Goal: Transaction & Acquisition: Purchase product/service

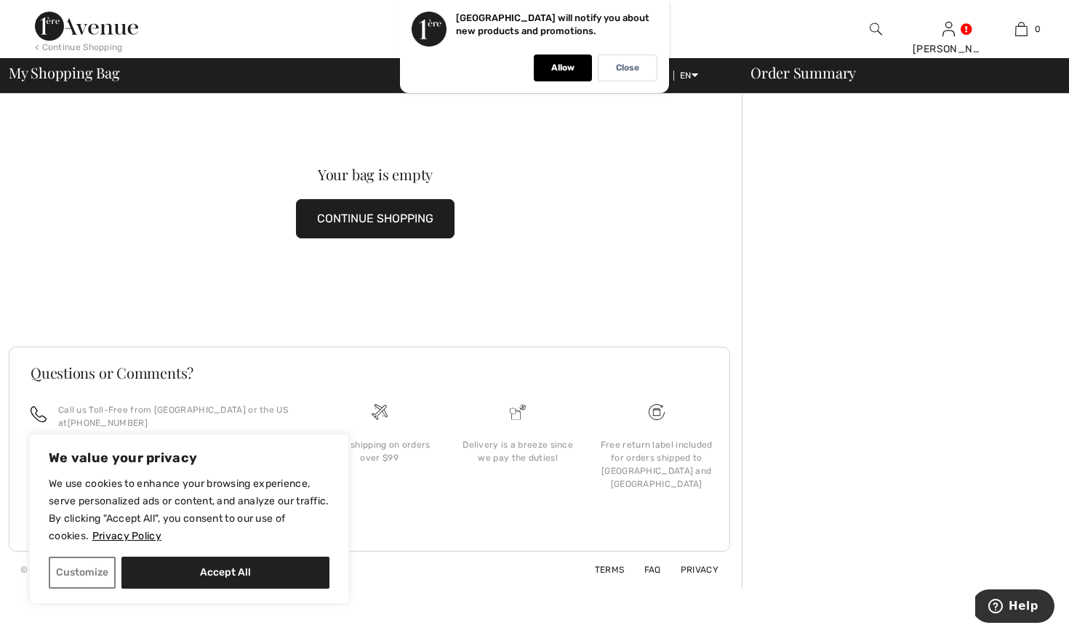
click at [97, 25] on img at bounding box center [86, 26] width 103 height 29
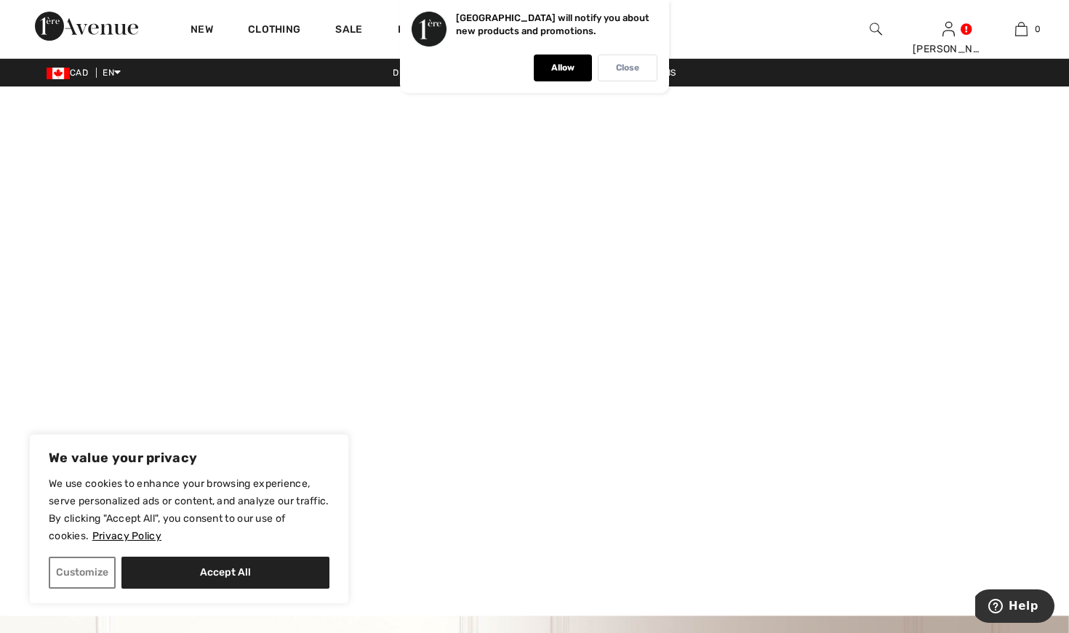
click at [635, 67] on p "Close" at bounding box center [627, 68] width 23 height 11
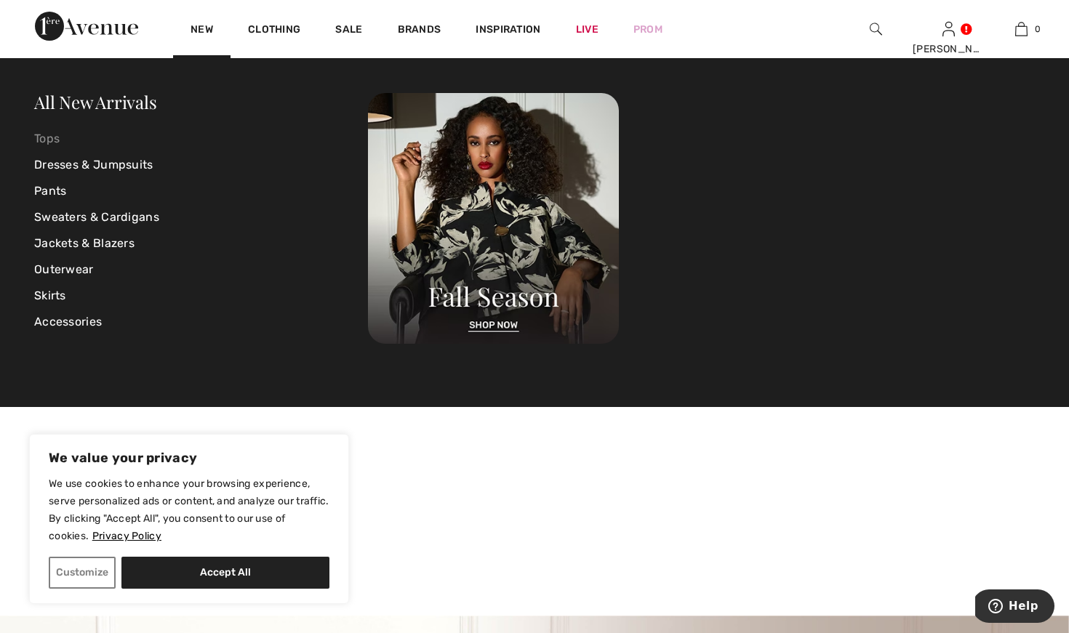
click at [57, 143] on link "Tops" at bounding box center [201, 139] width 334 height 26
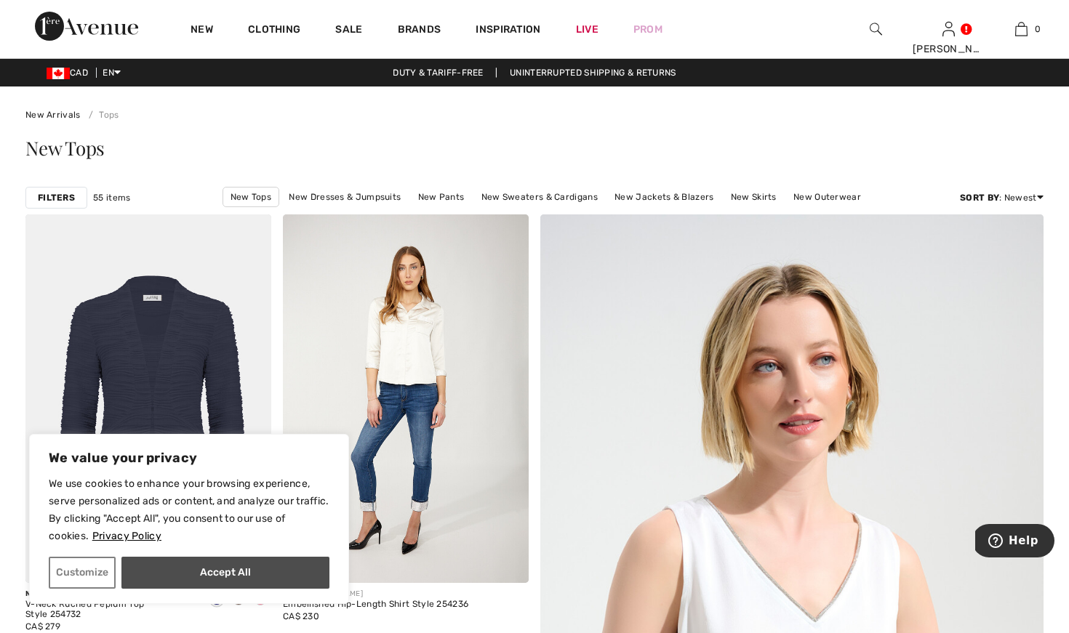
click at [188, 575] on button "Accept All" at bounding box center [225, 573] width 208 height 32
checkbox input "true"
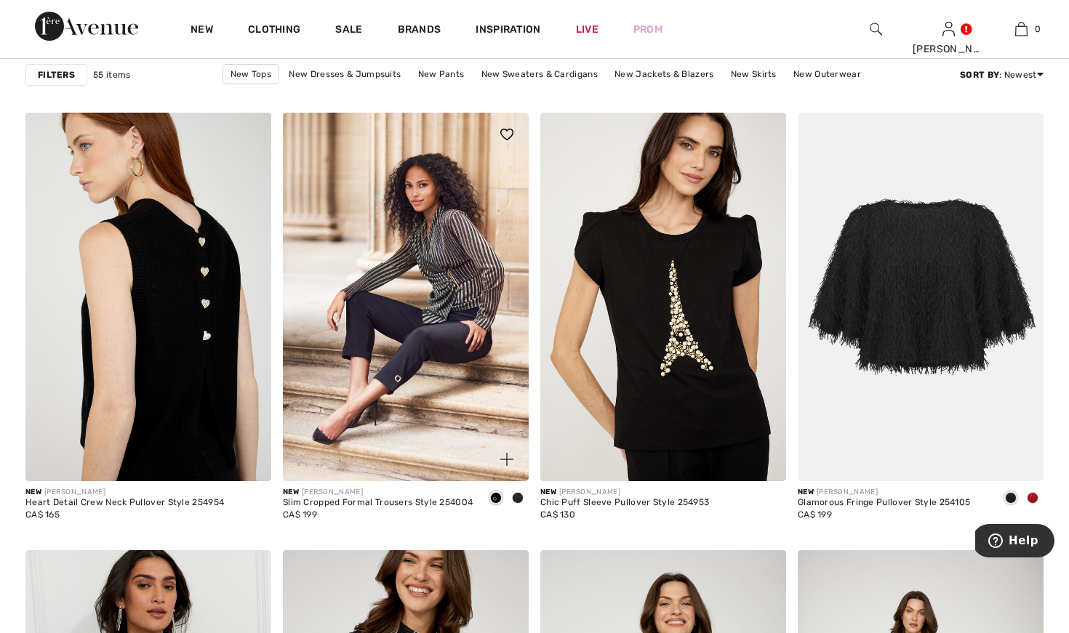
scroll to position [2028, 0]
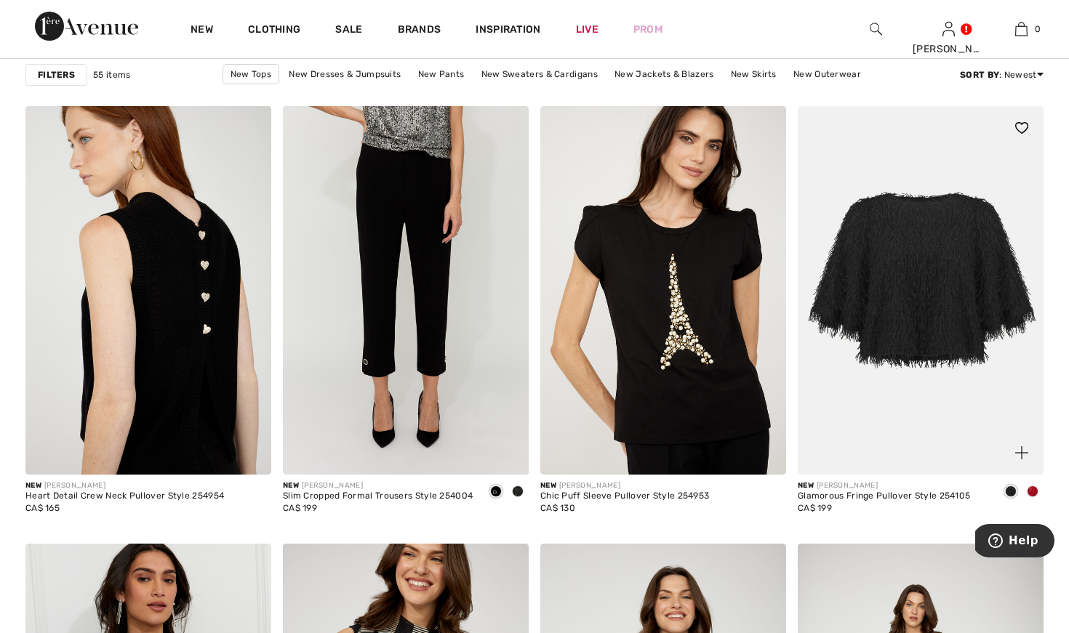
click at [1037, 493] on span at bounding box center [1033, 492] width 12 height 12
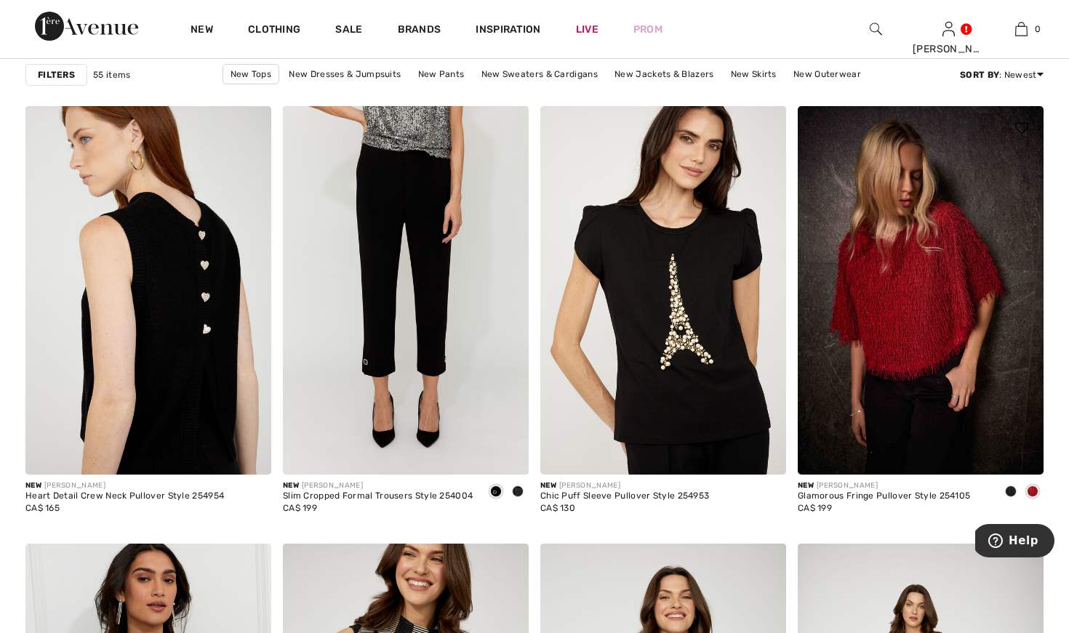
click at [886, 319] on img at bounding box center [921, 290] width 246 height 369
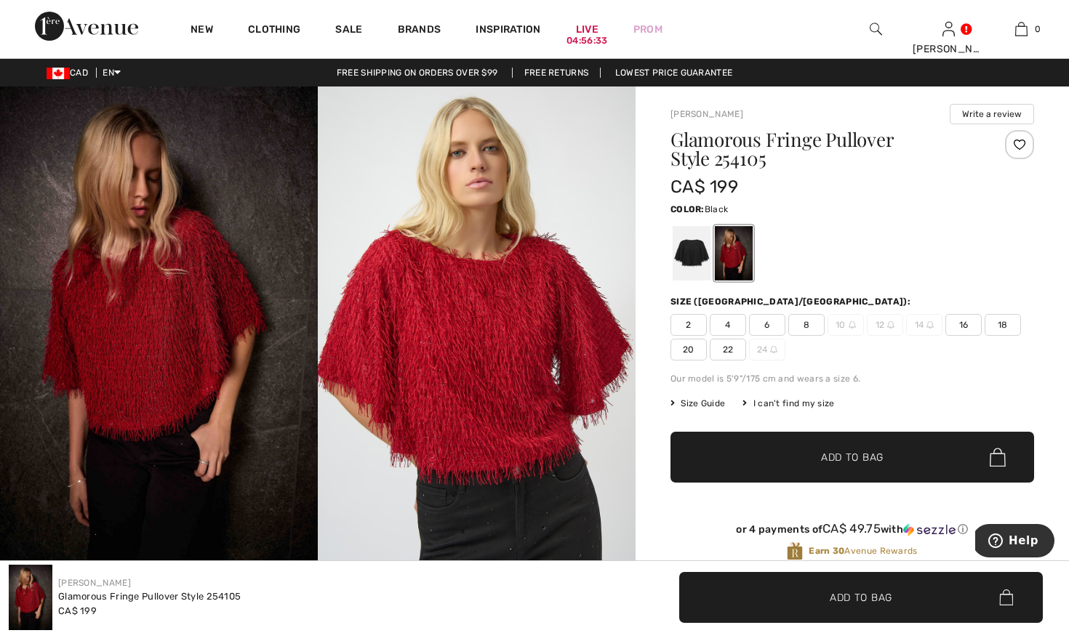
click at [708, 250] on div at bounding box center [692, 253] width 38 height 55
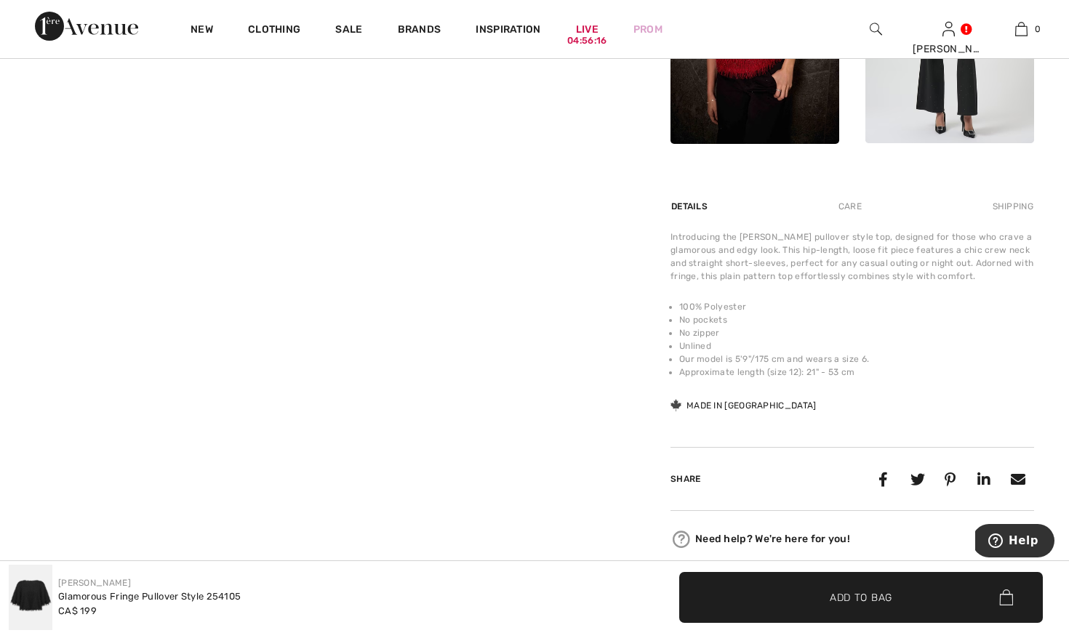
scroll to position [736, 0]
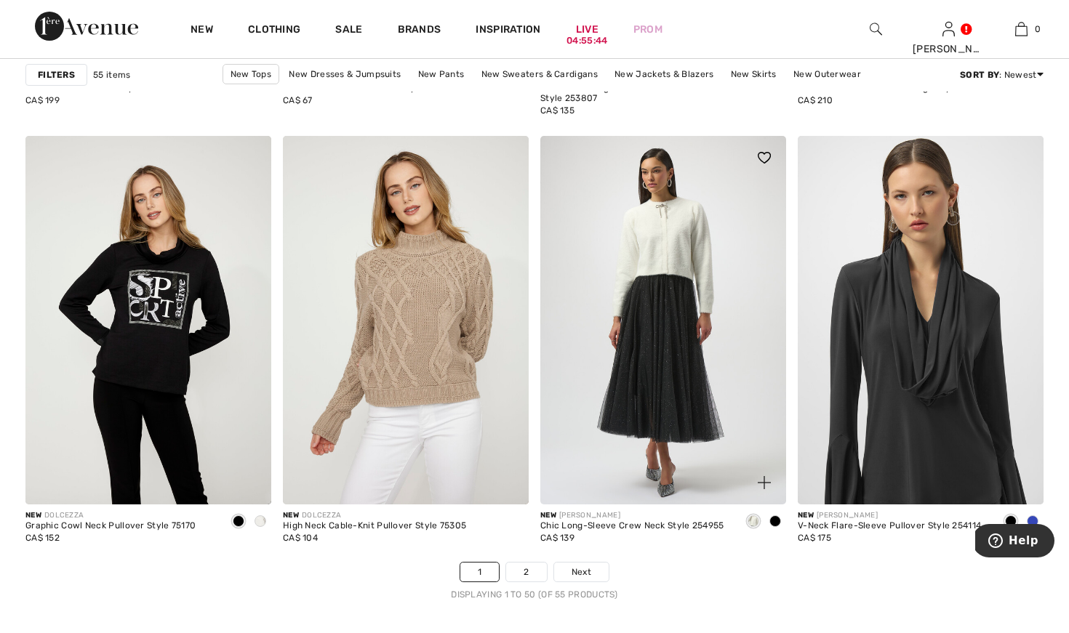
scroll to position [6378, 0]
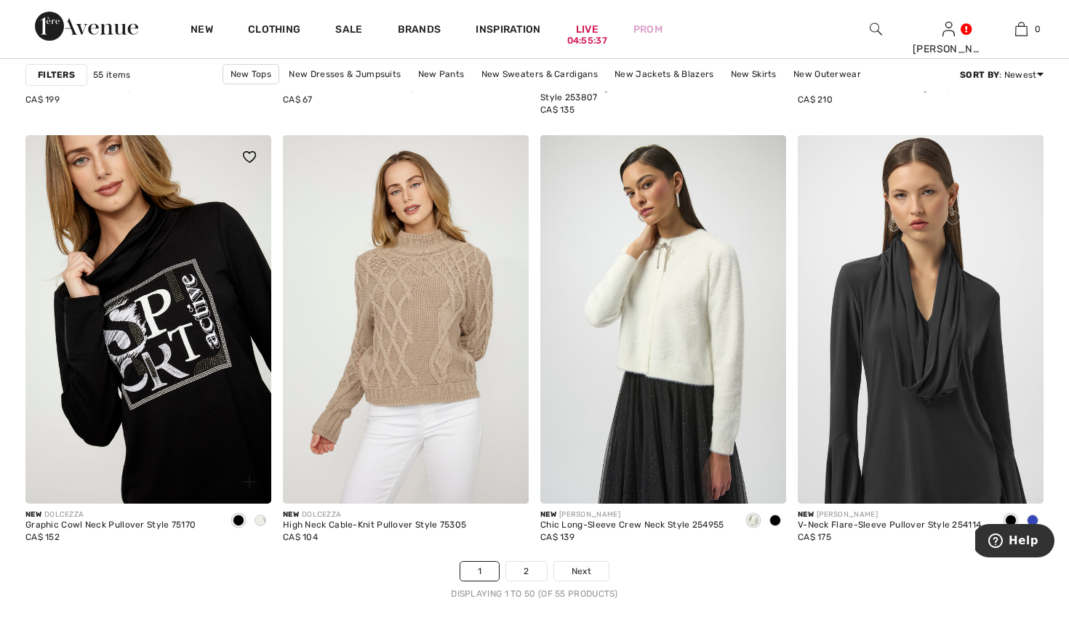
click at [139, 269] on img at bounding box center [148, 319] width 246 height 369
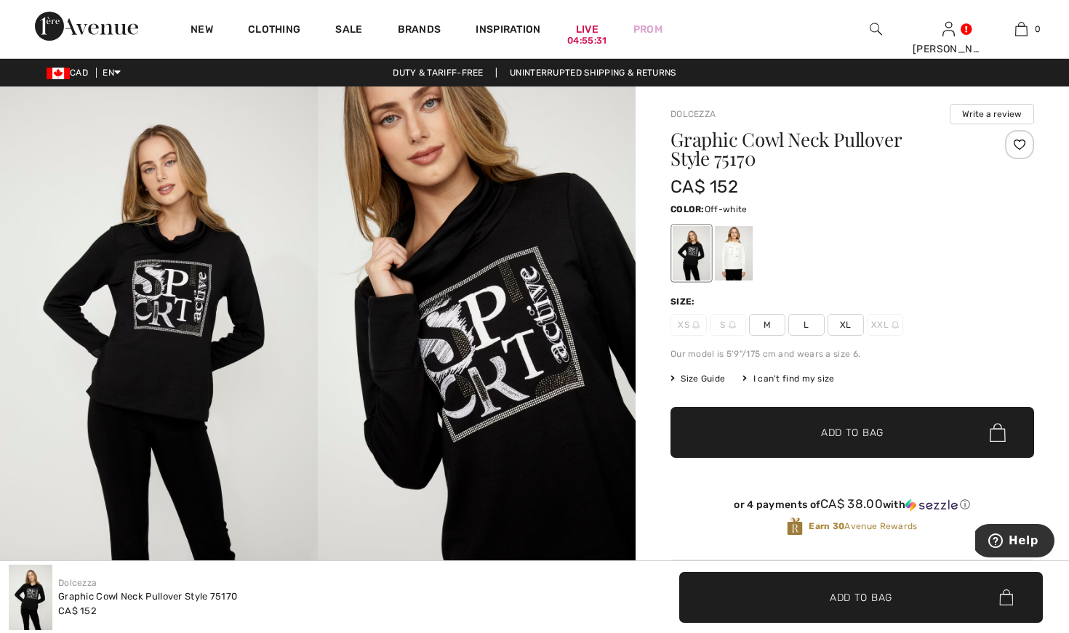
click at [735, 258] on div at bounding box center [734, 253] width 38 height 55
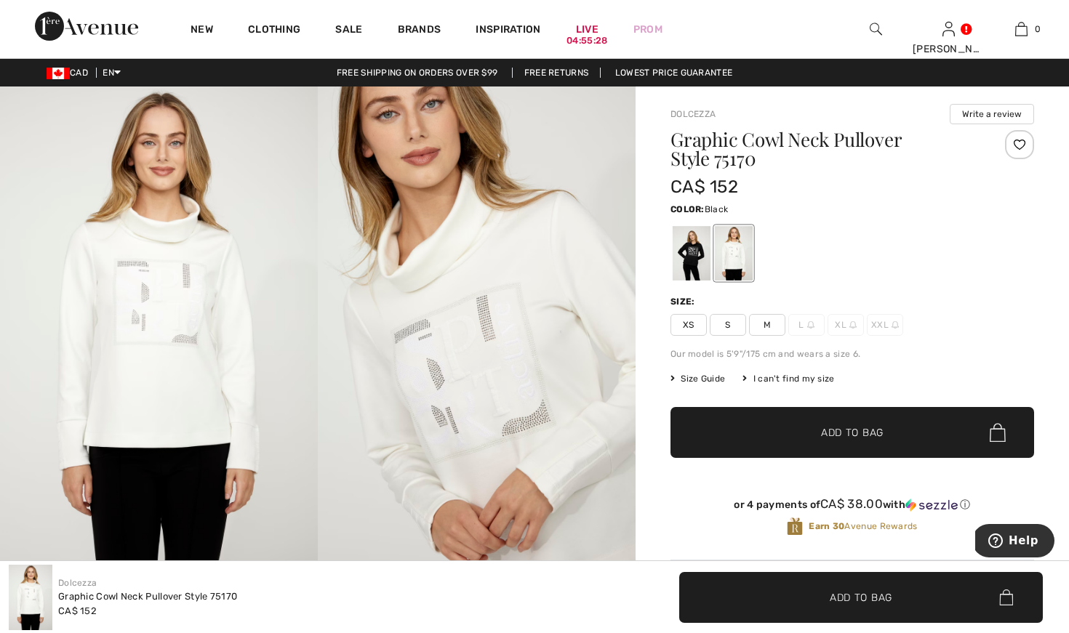
click at [689, 257] on div at bounding box center [692, 253] width 38 height 55
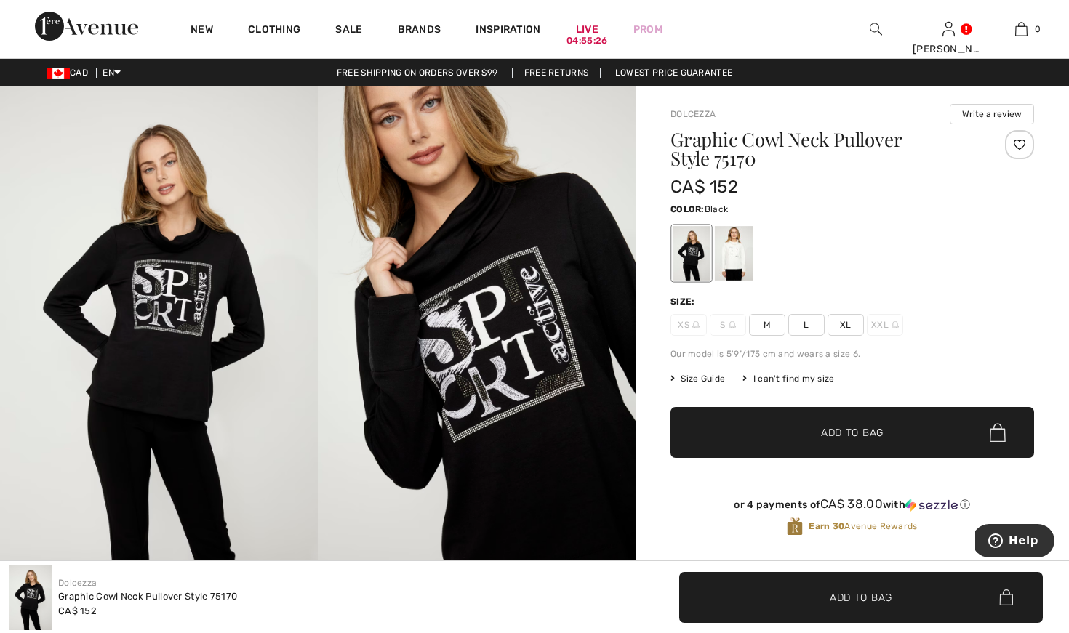
click at [760, 260] on div at bounding box center [852, 253] width 364 height 60
click at [736, 260] on div at bounding box center [734, 253] width 38 height 55
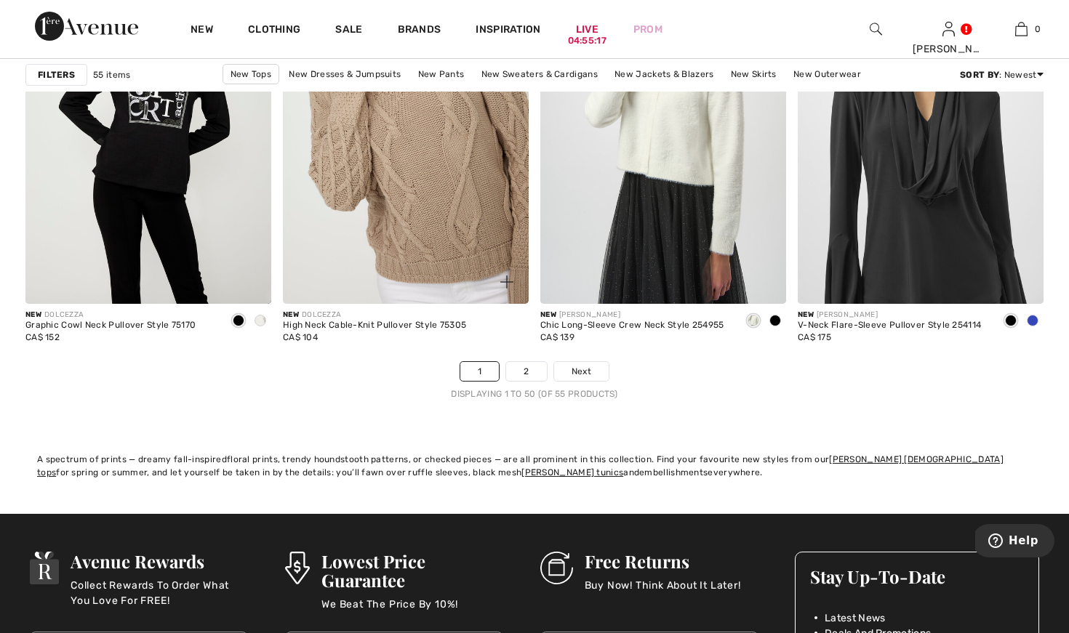
scroll to position [6581, 0]
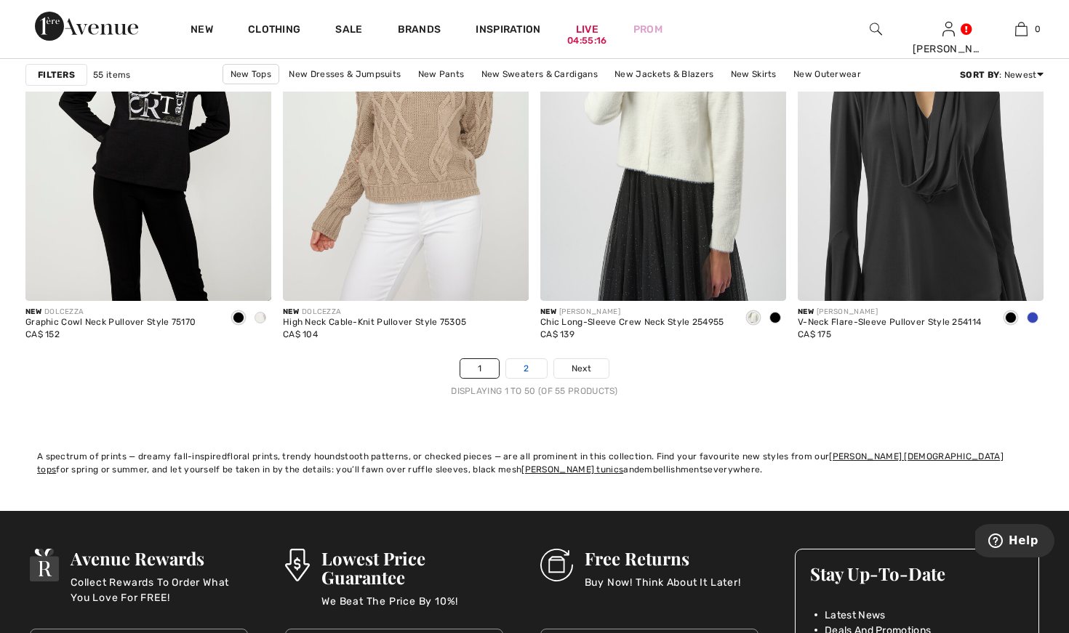
click at [530, 364] on link "2" at bounding box center [526, 368] width 40 height 19
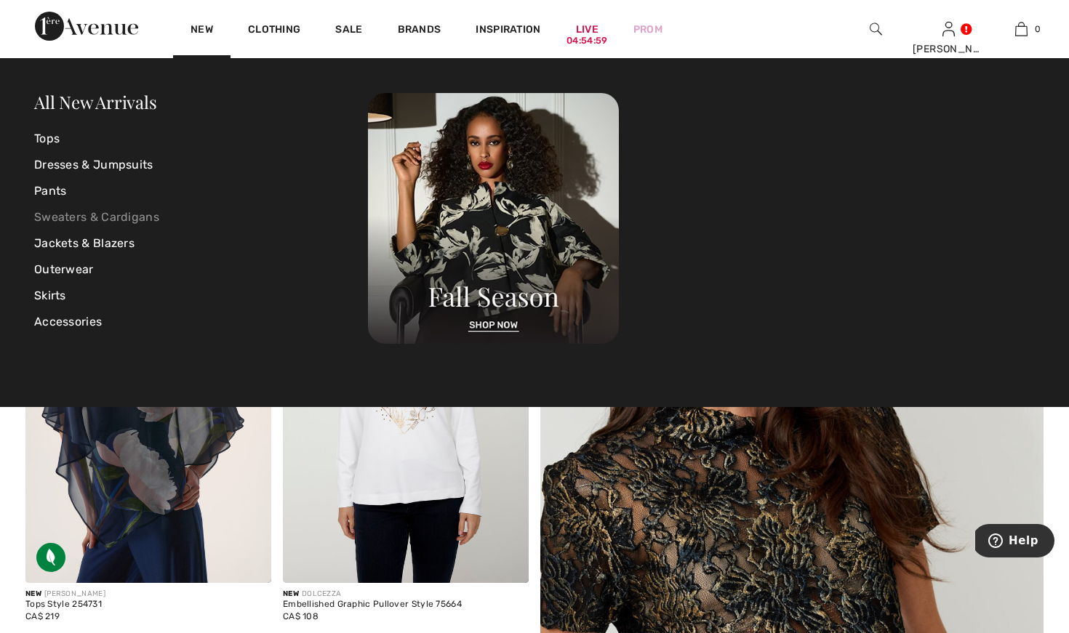
click at [95, 220] on link "Sweaters & Cardigans" at bounding box center [201, 217] width 334 height 26
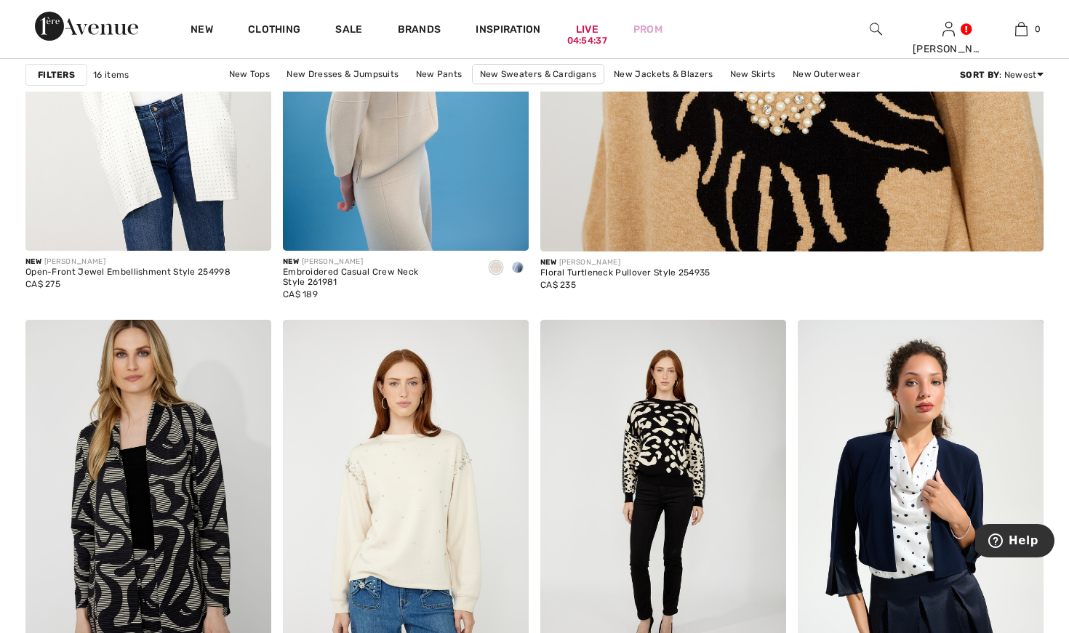
scroll to position [529, 0]
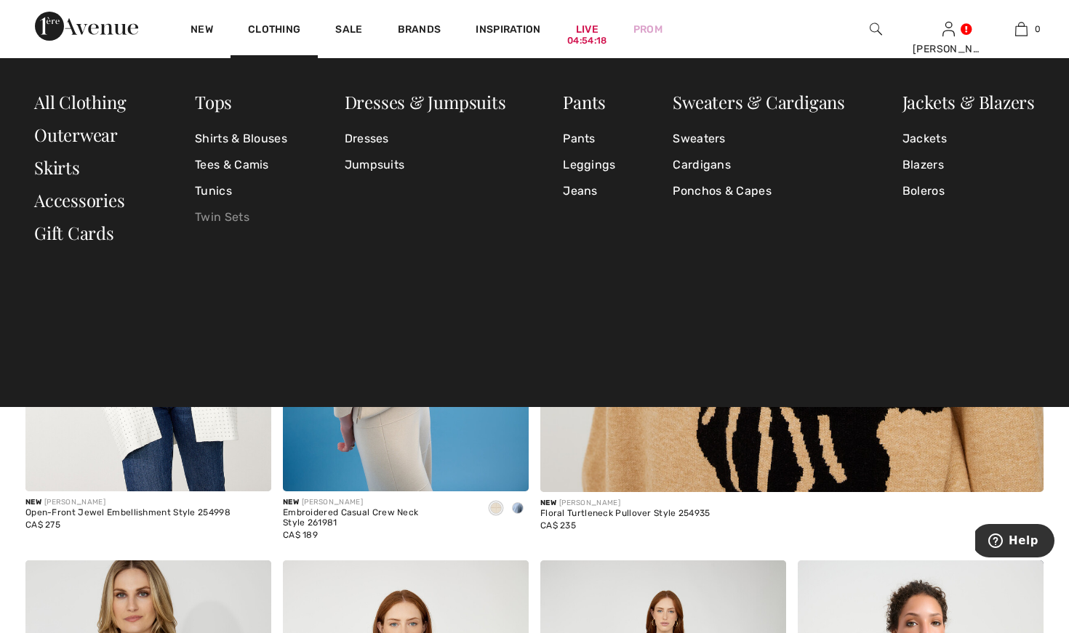
click at [230, 217] on link "Twin Sets" at bounding box center [241, 217] width 92 height 26
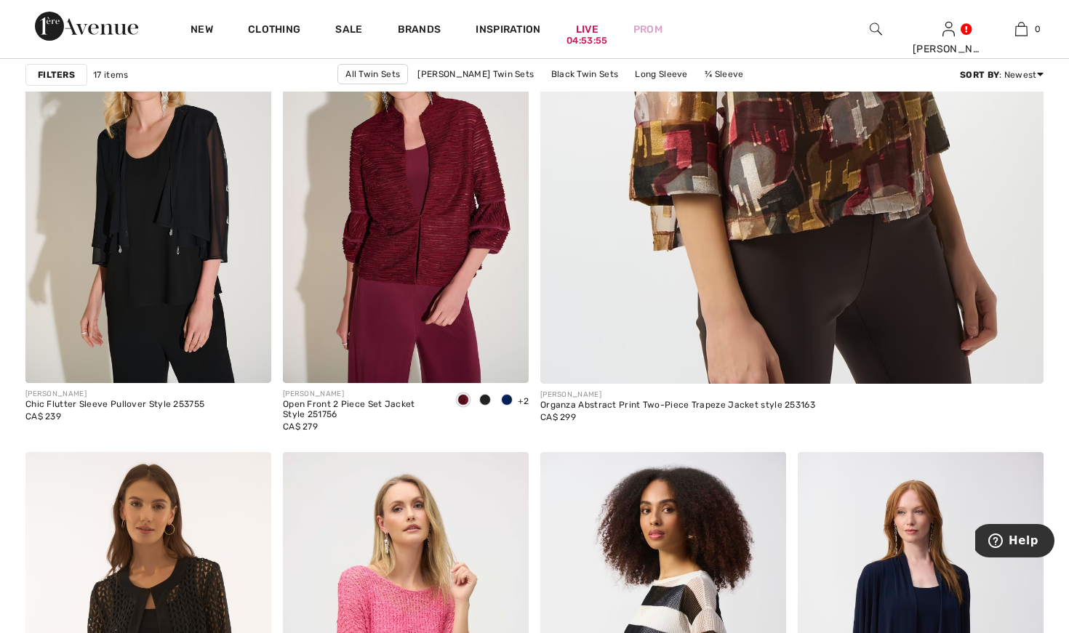
scroll to position [632, 0]
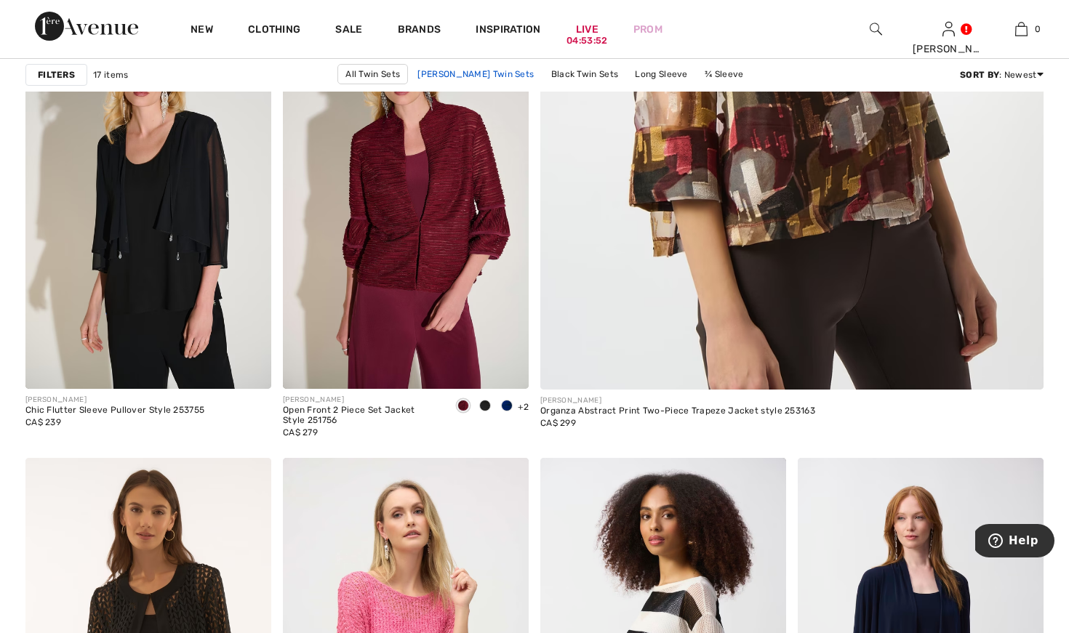
click at [498, 73] on link "Joseph Ribkoff Twin Sets" at bounding box center [475, 74] width 131 height 19
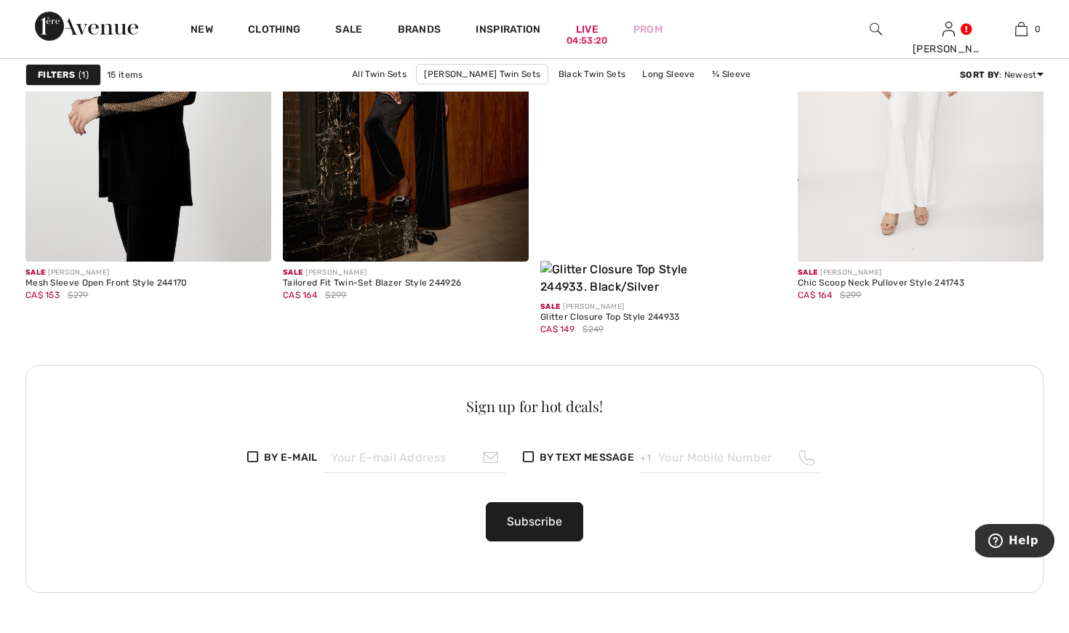
scroll to position [1594, 0]
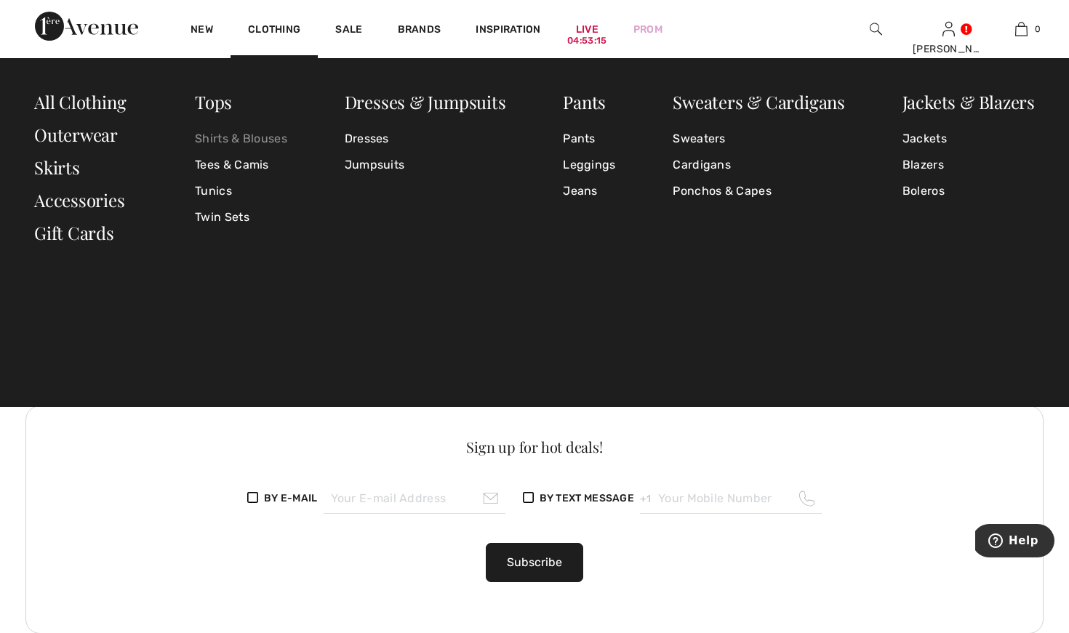
click at [243, 139] on link "Shirts & Blouses" at bounding box center [241, 139] width 92 height 26
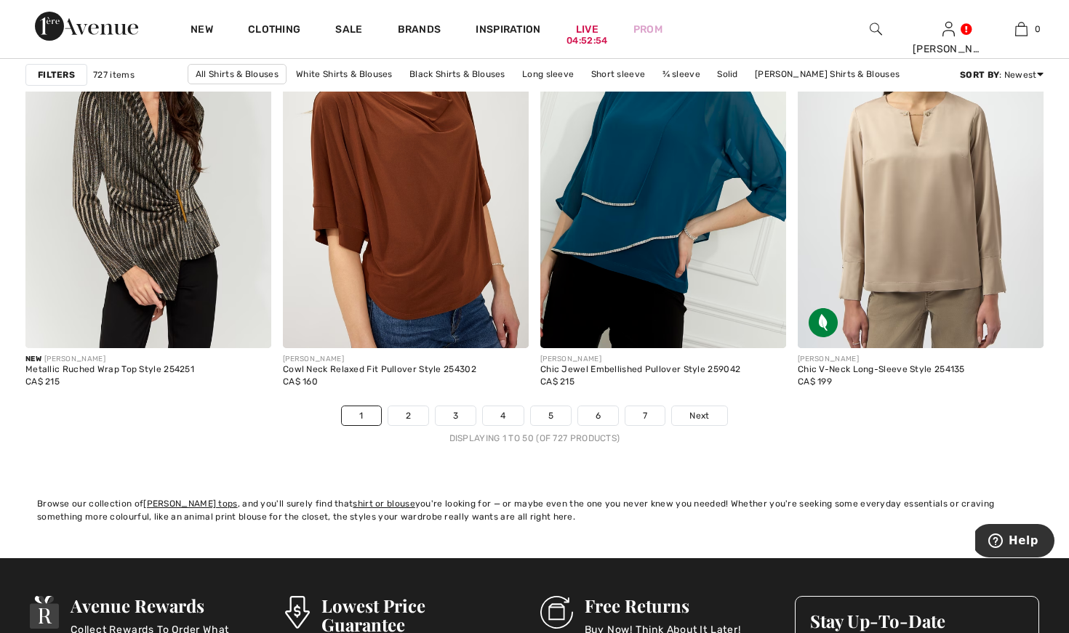
scroll to position [6537, 0]
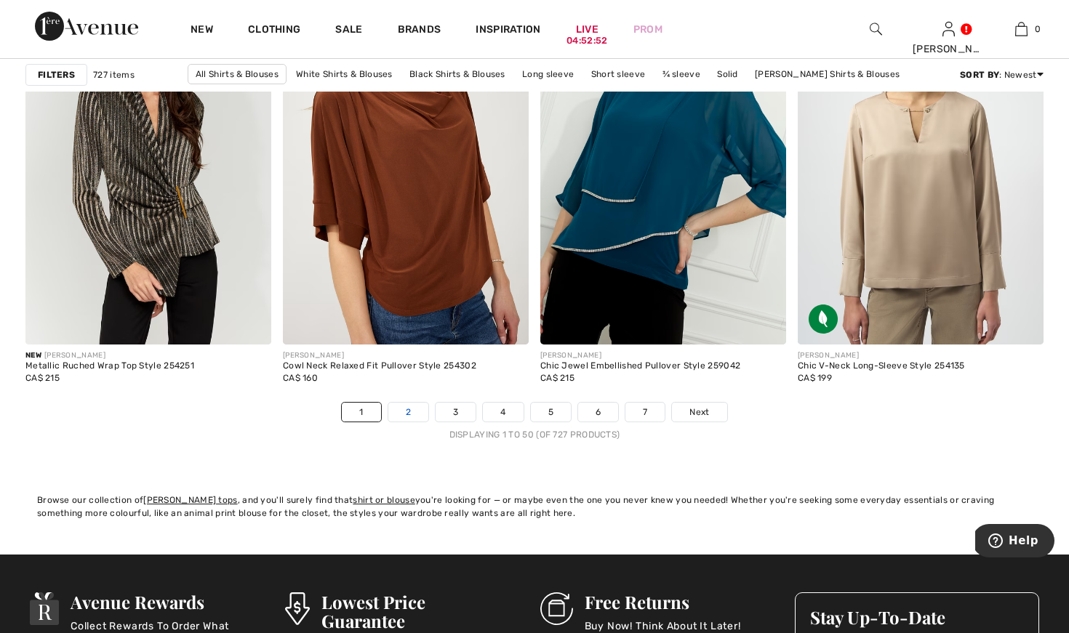
click at [406, 415] on link "2" at bounding box center [408, 412] width 40 height 19
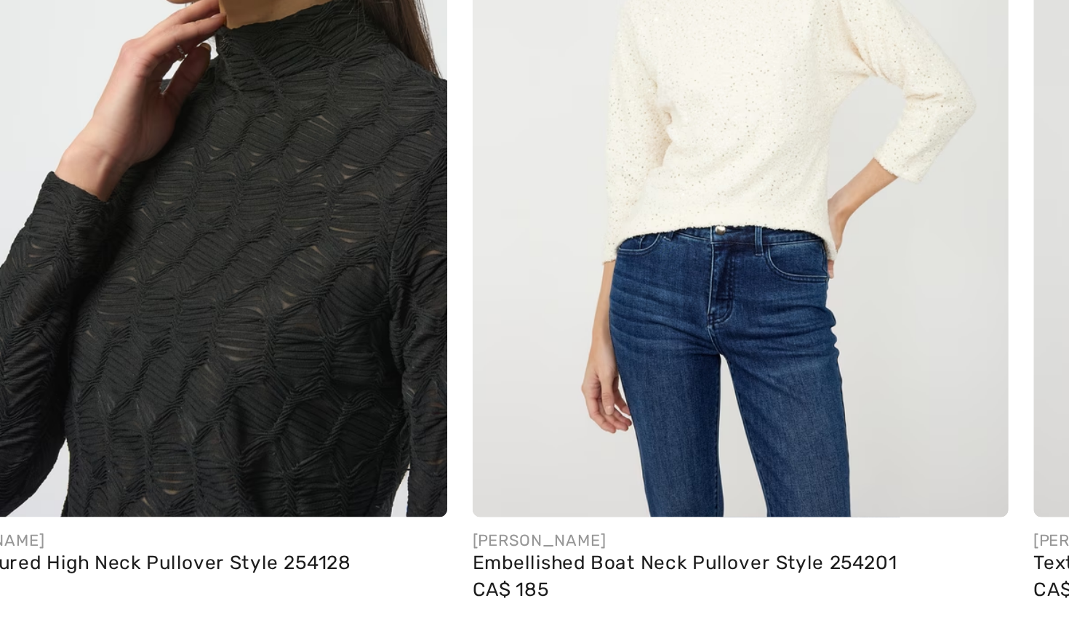
scroll to position [2340, 0]
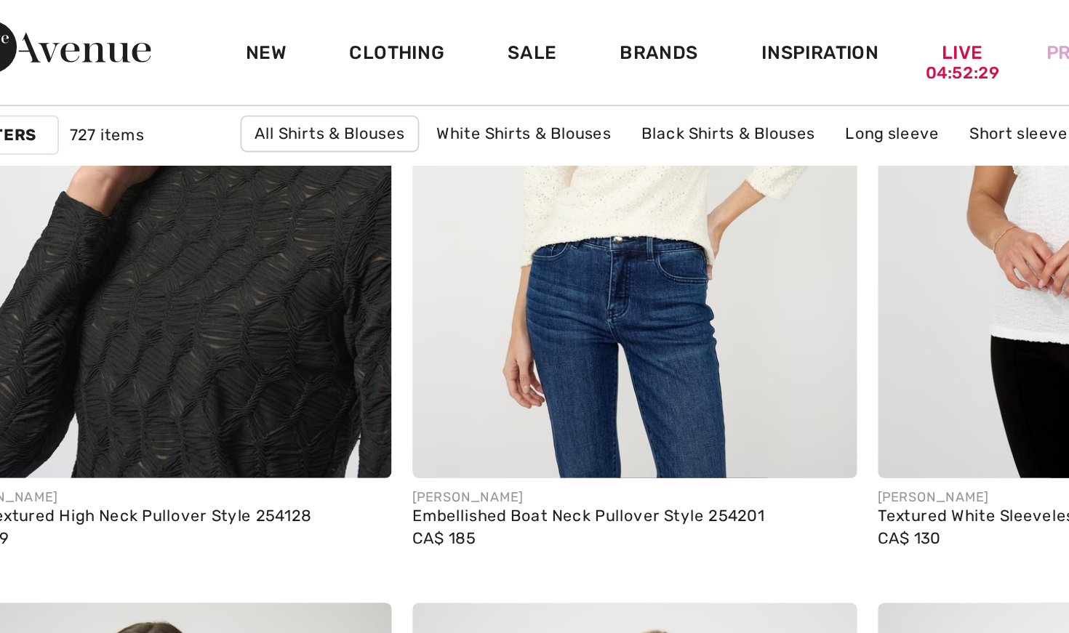
click at [93, 188] on img at bounding box center [148, 80] width 246 height 369
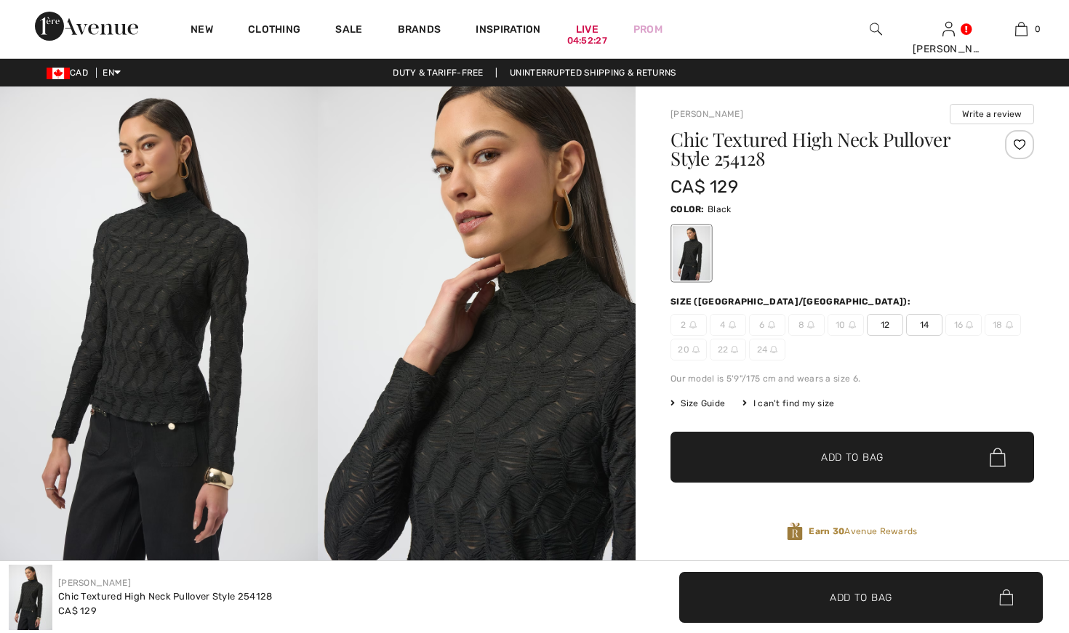
checkbox input "true"
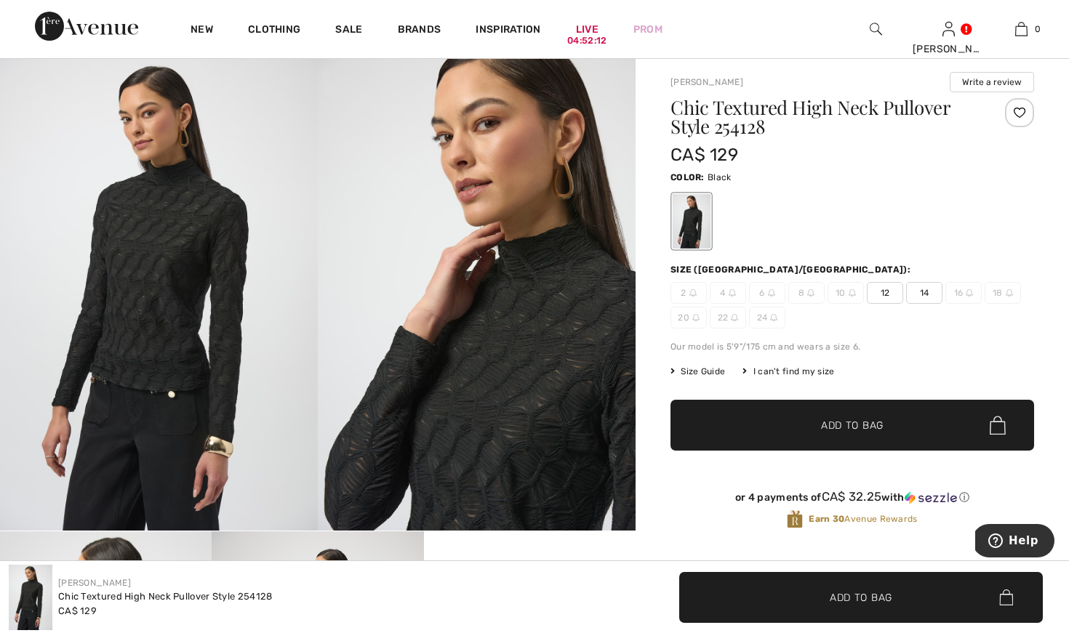
scroll to position [9, 0]
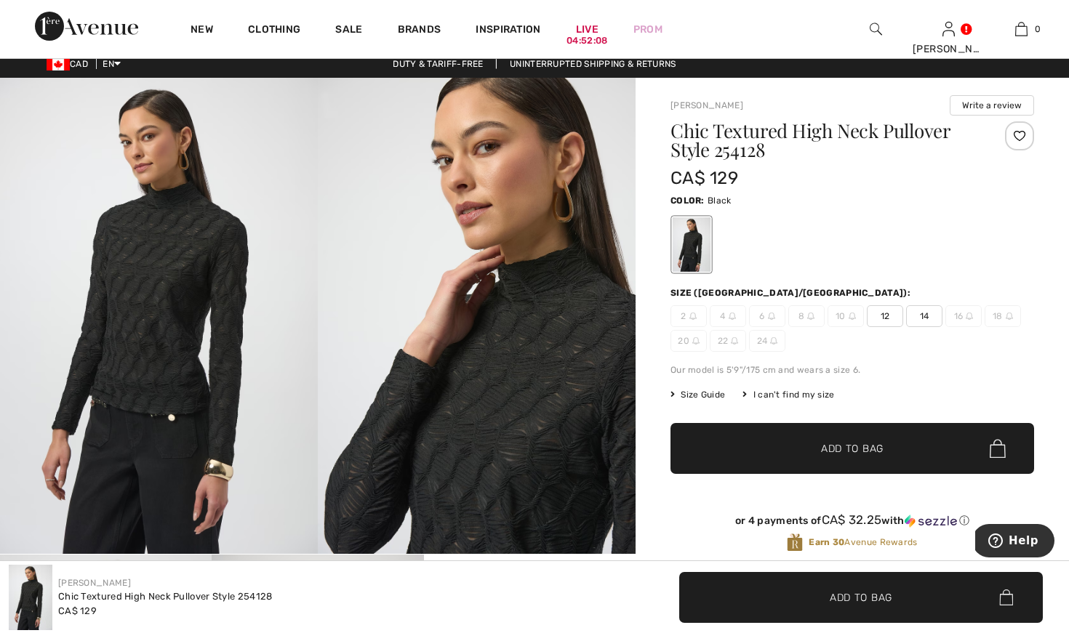
click at [929, 316] on span "14" at bounding box center [924, 316] width 36 height 22
click at [873, 441] on span "Add to Bag" at bounding box center [852, 448] width 63 height 15
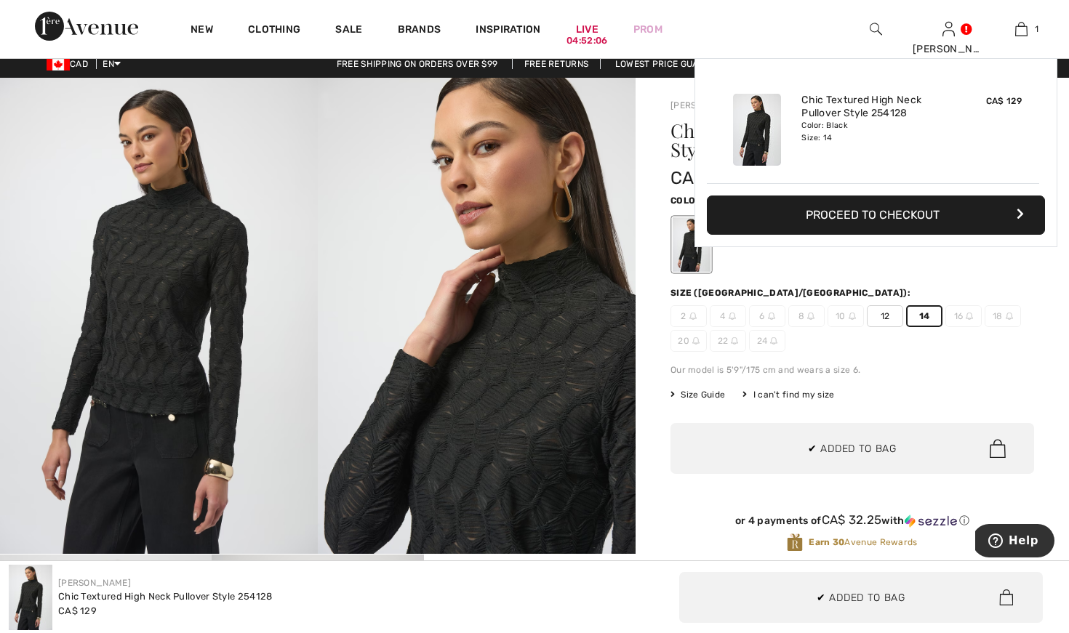
scroll to position [0, 0]
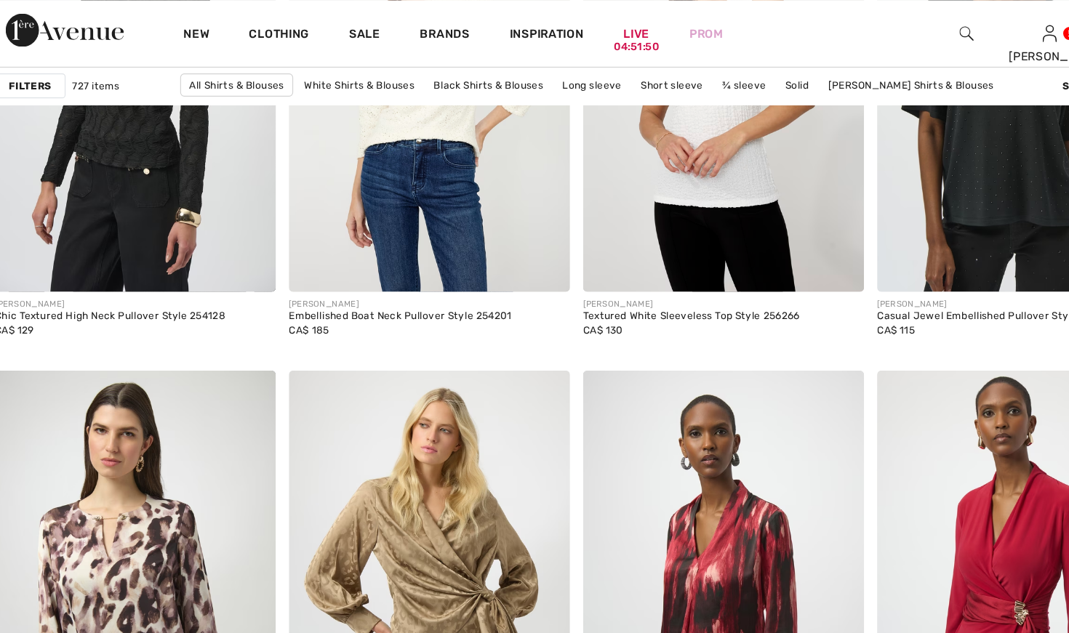
scroll to position [2214, 0]
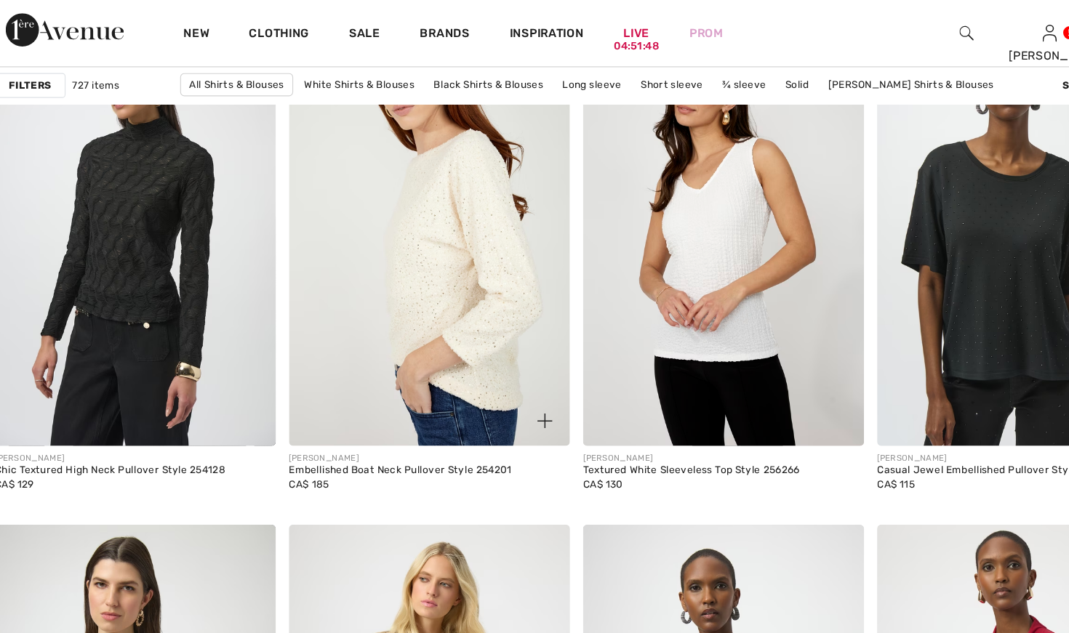
click at [375, 290] on img at bounding box center [406, 206] width 246 height 369
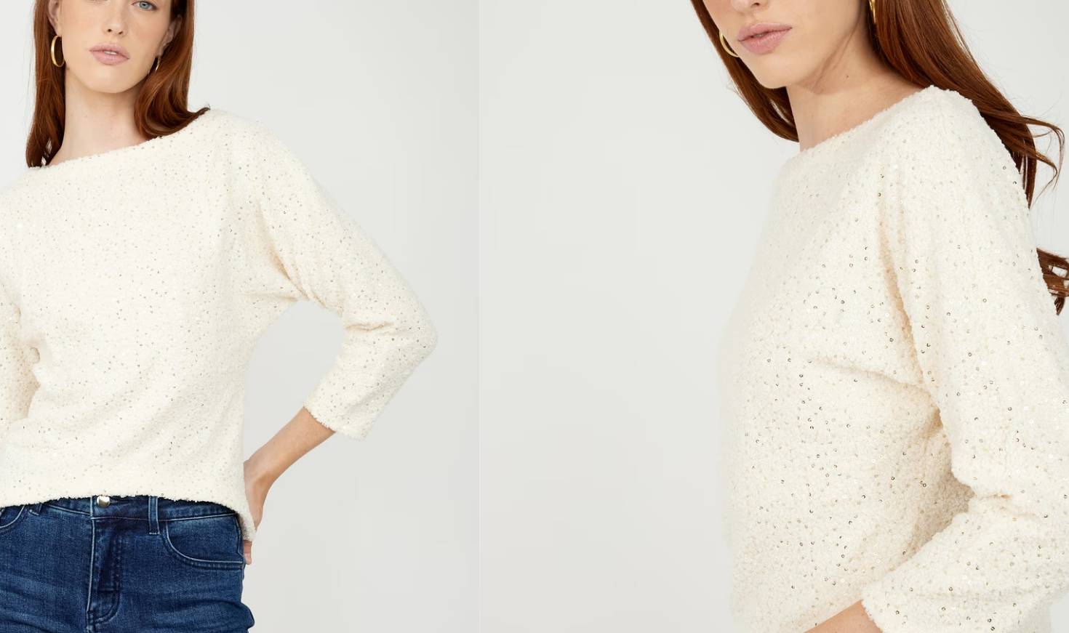
click at [71, 132] on img at bounding box center [159, 325] width 318 height 477
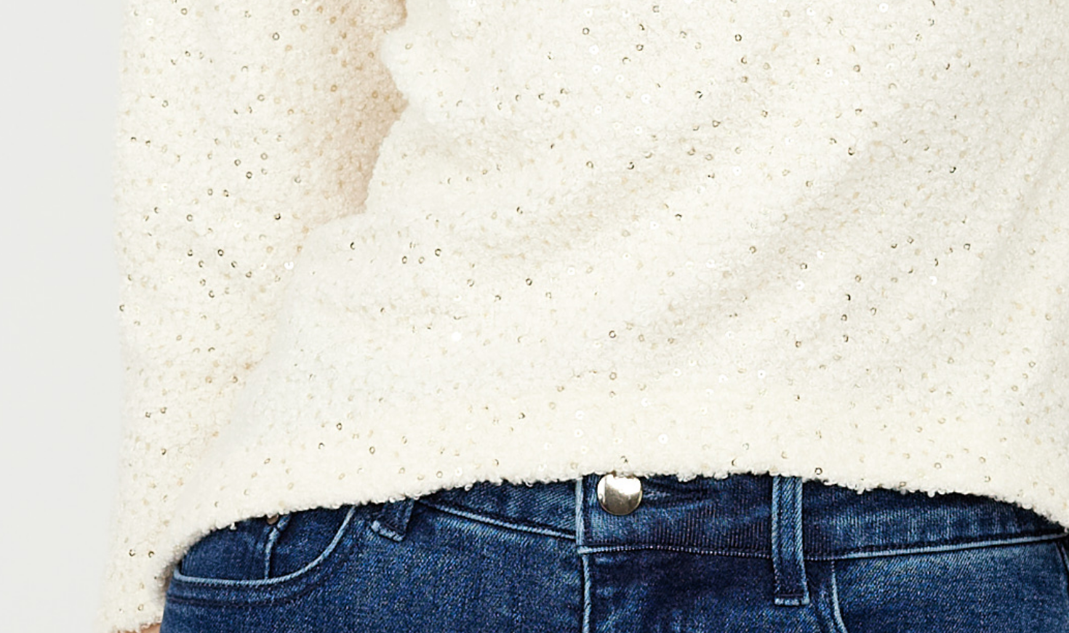
scroll to position [635, 0]
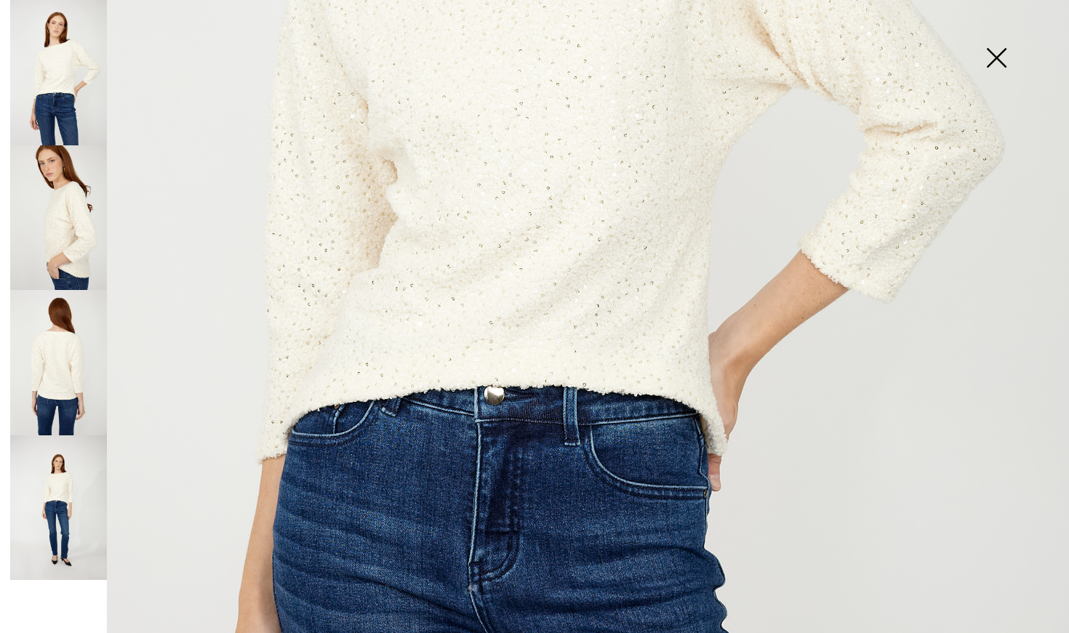
click at [52, 218] on img at bounding box center [58, 217] width 97 height 145
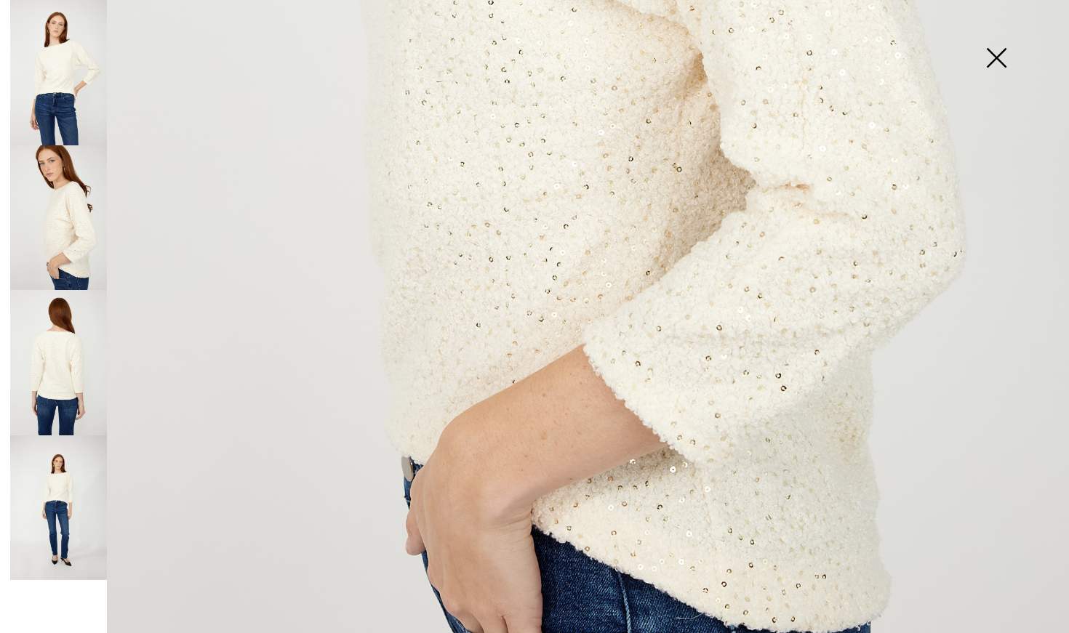
scroll to position [848, 0]
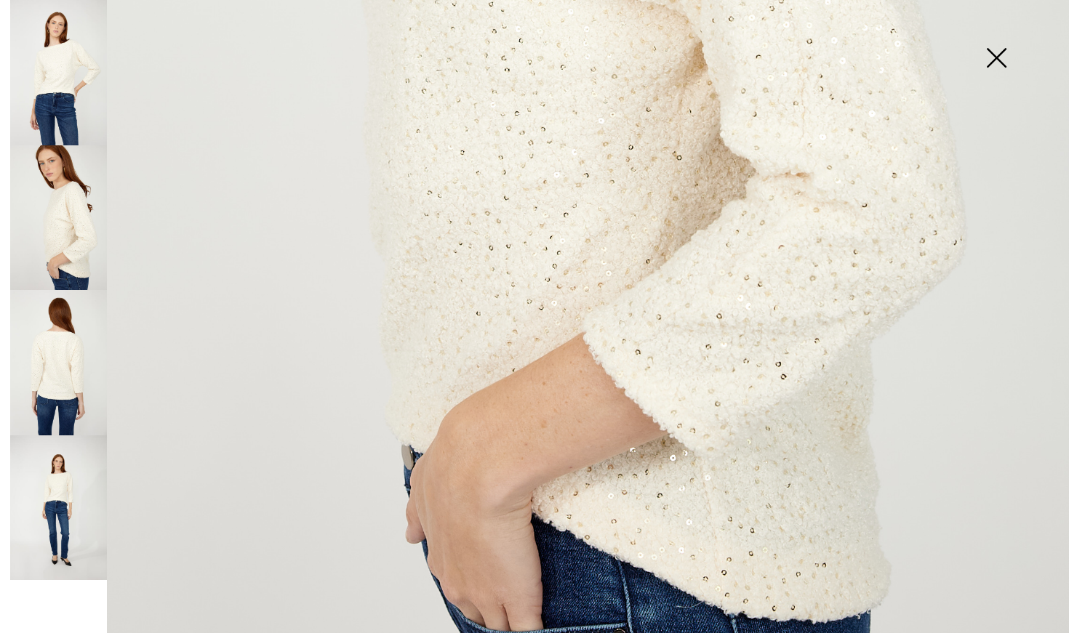
click at [44, 492] on img at bounding box center [58, 508] width 97 height 145
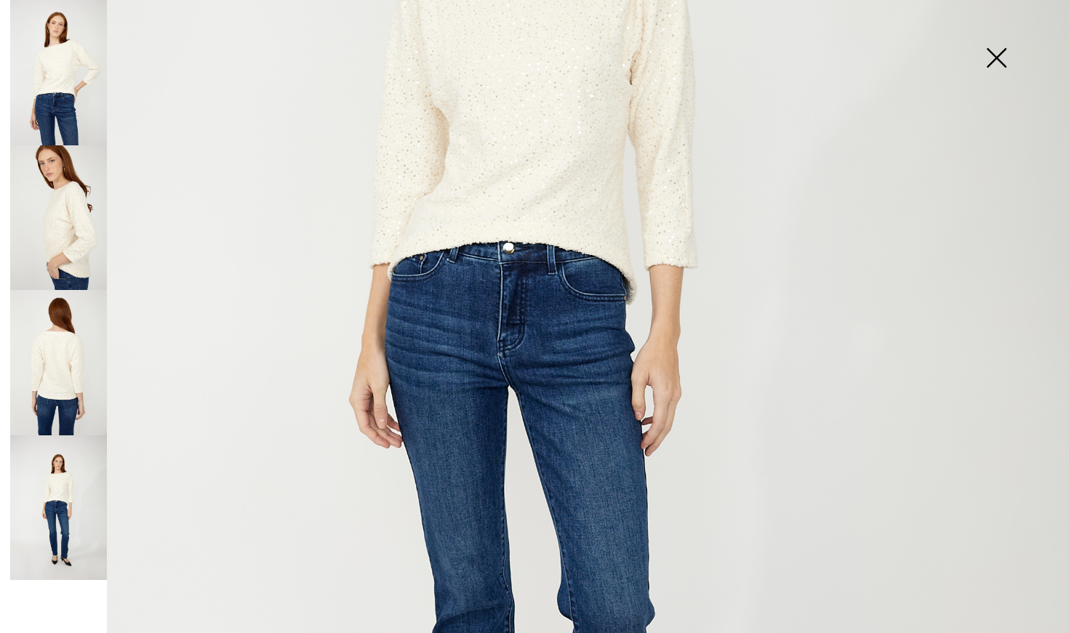
scroll to position [469, 0]
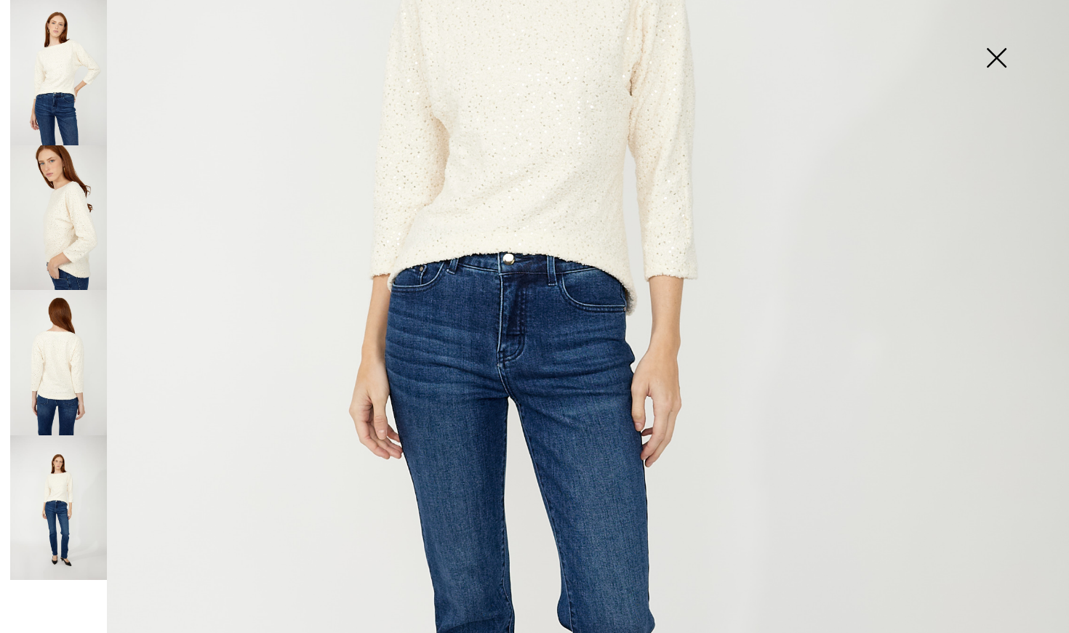
click at [68, 111] on img at bounding box center [58, 72] width 97 height 145
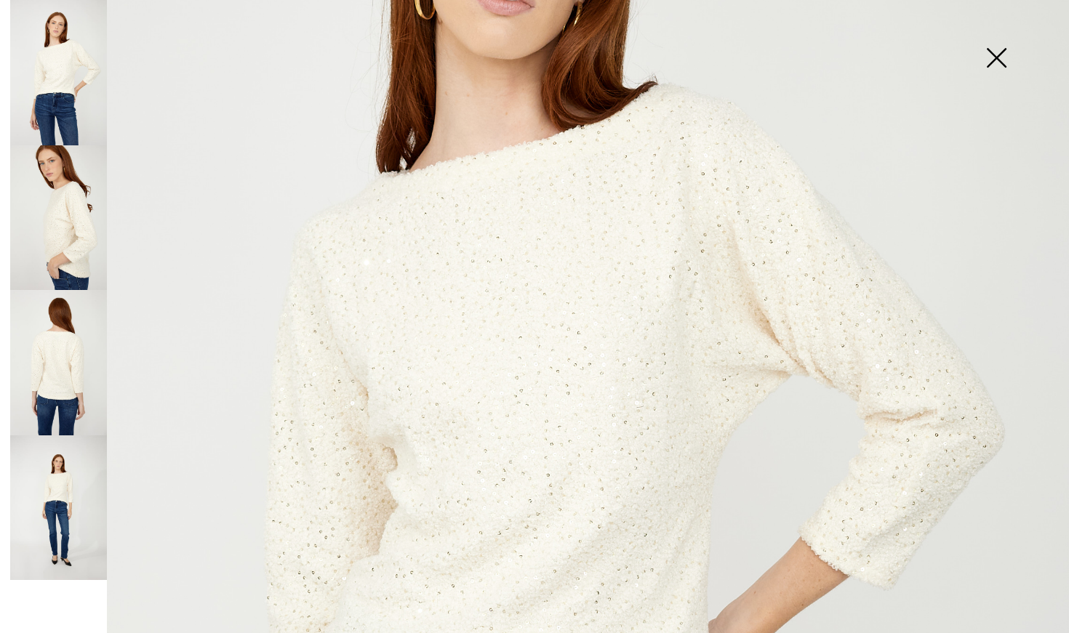
scroll to position [345, 0]
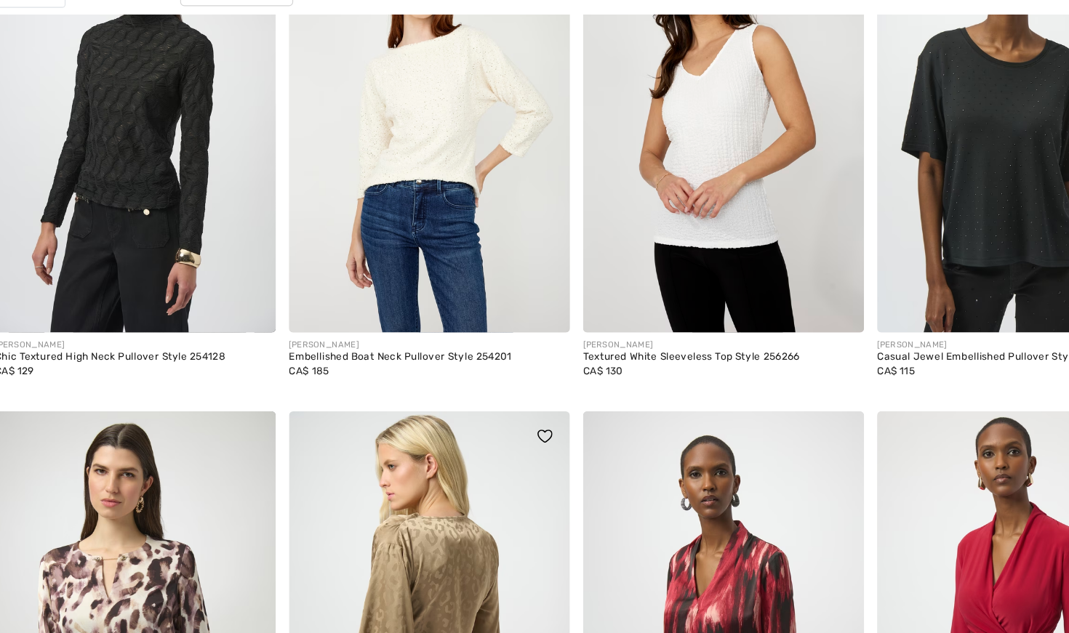
scroll to position [2256, 0]
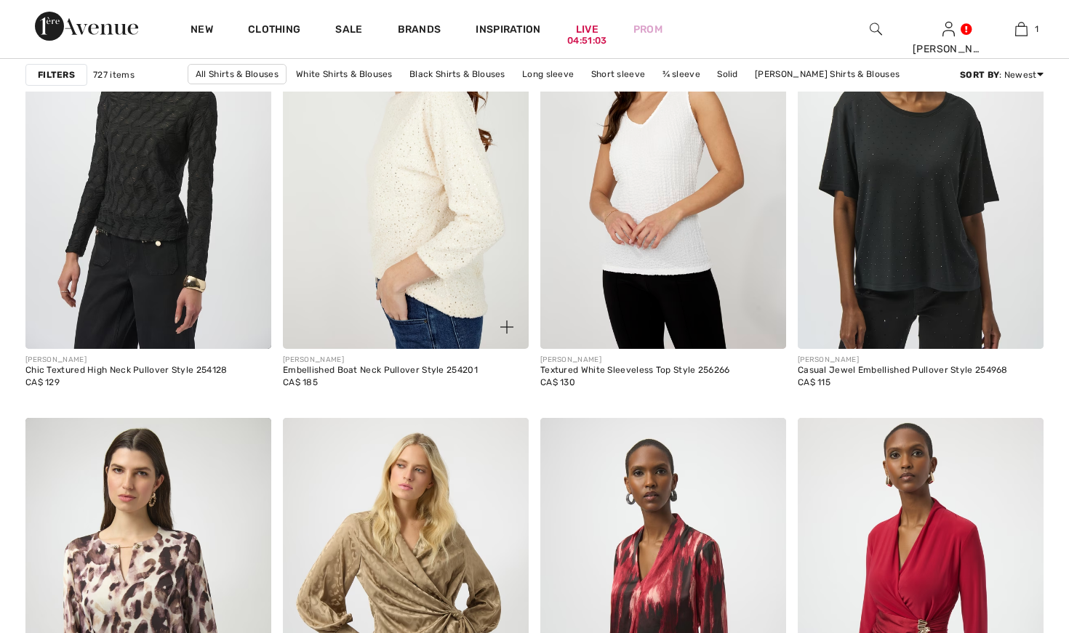
click at [399, 223] on img at bounding box center [406, 164] width 246 height 369
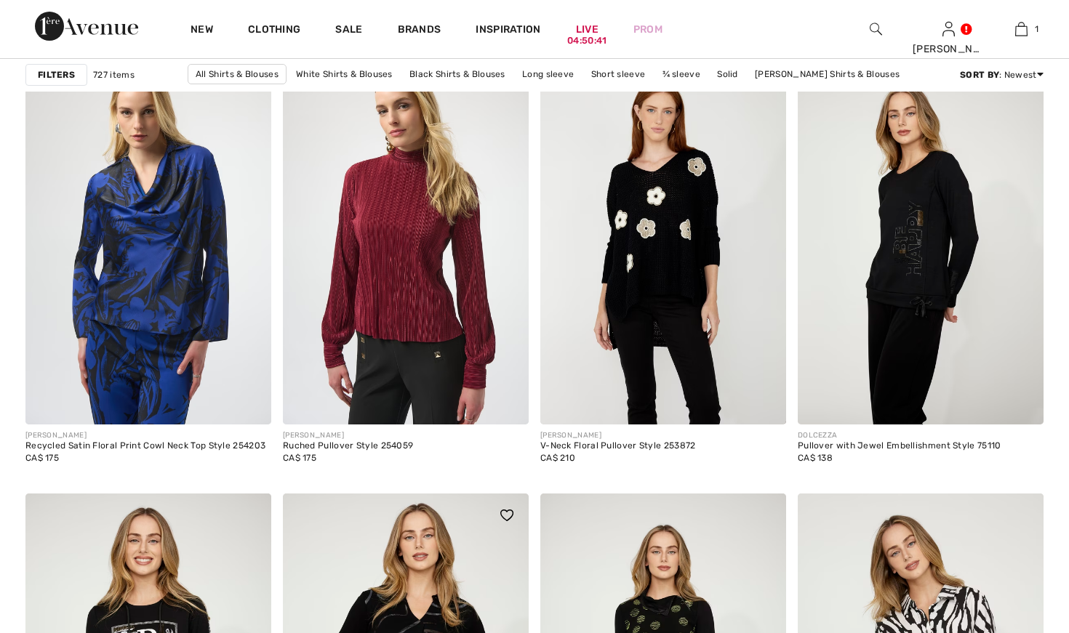
scroll to position [4531, 0]
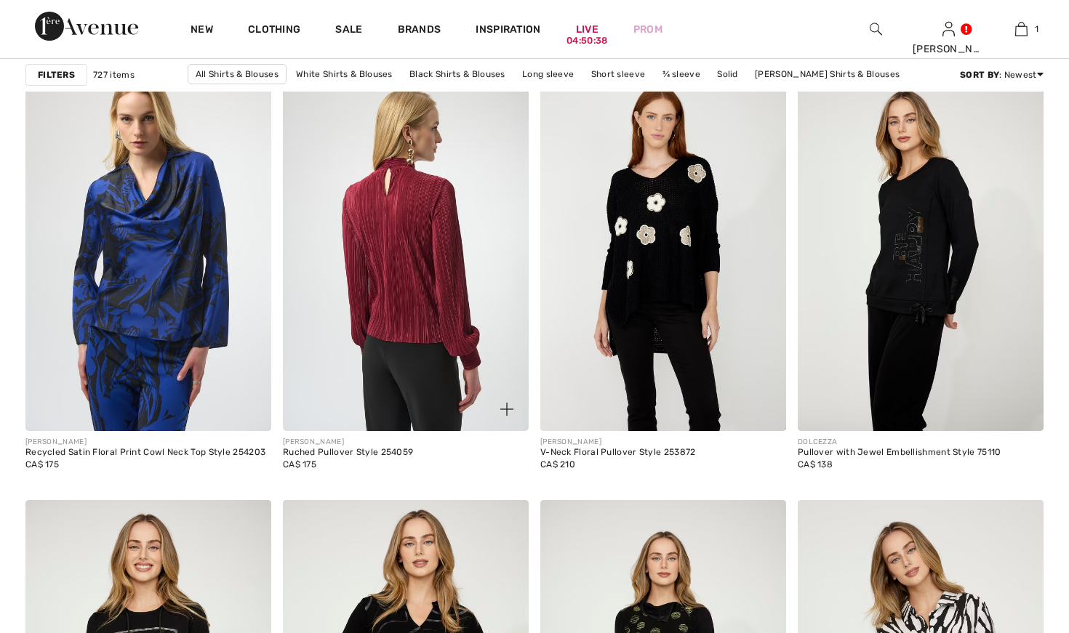
click at [421, 337] on img at bounding box center [406, 247] width 246 height 369
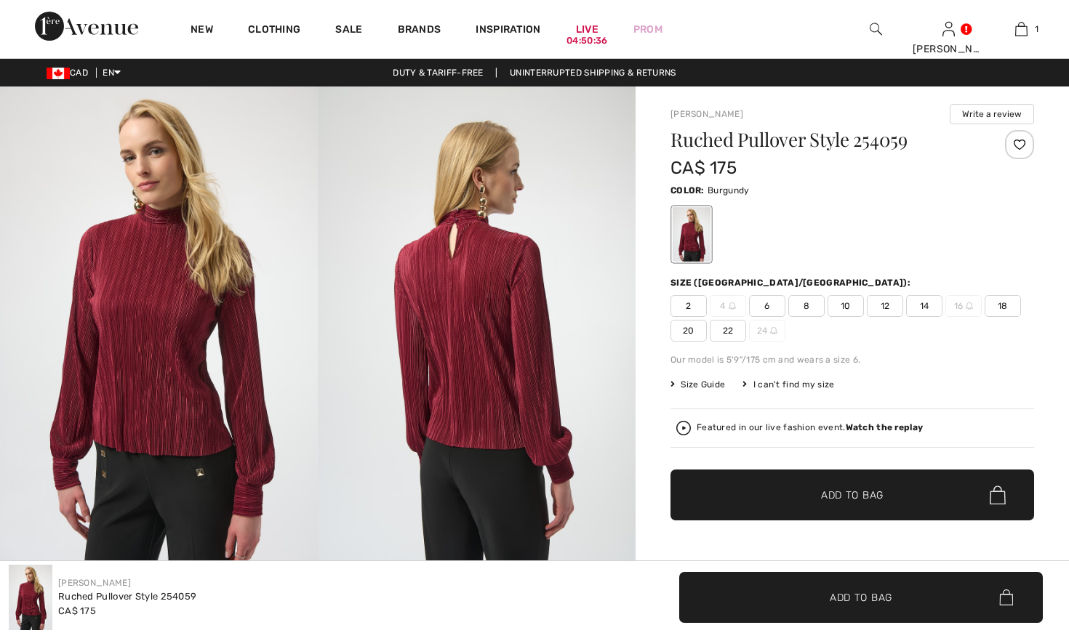
checkbox input "true"
click at [928, 308] on span "14" at bounding box center [924, 306] width 36 height 22
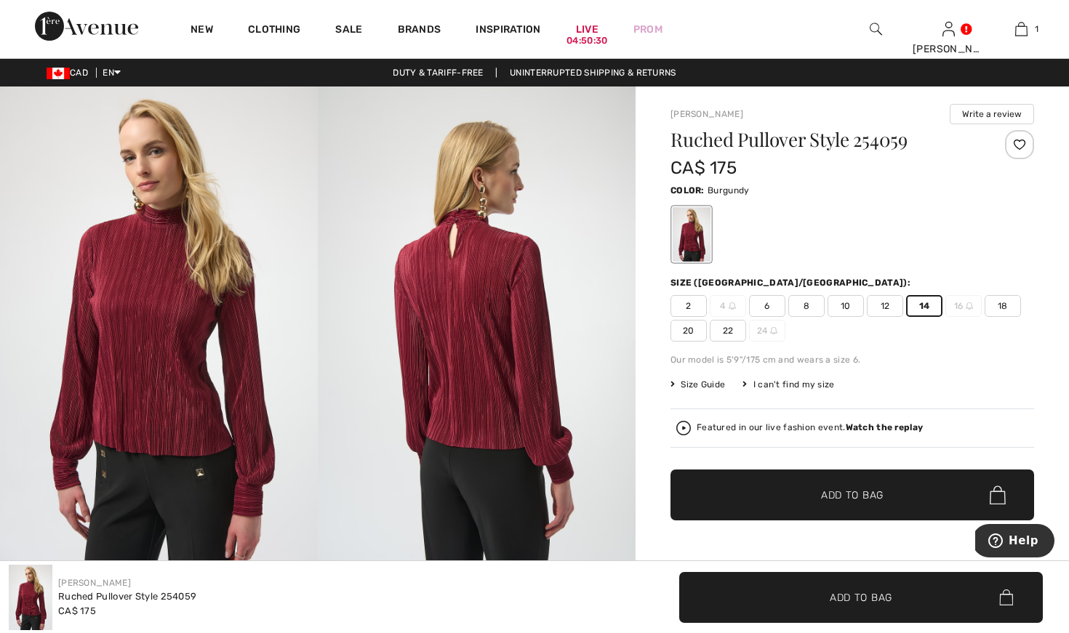
click at [873, 503] on span "✔ Added to Bag Add to Bag" at bounding box center [852, 495] width 364 height 51
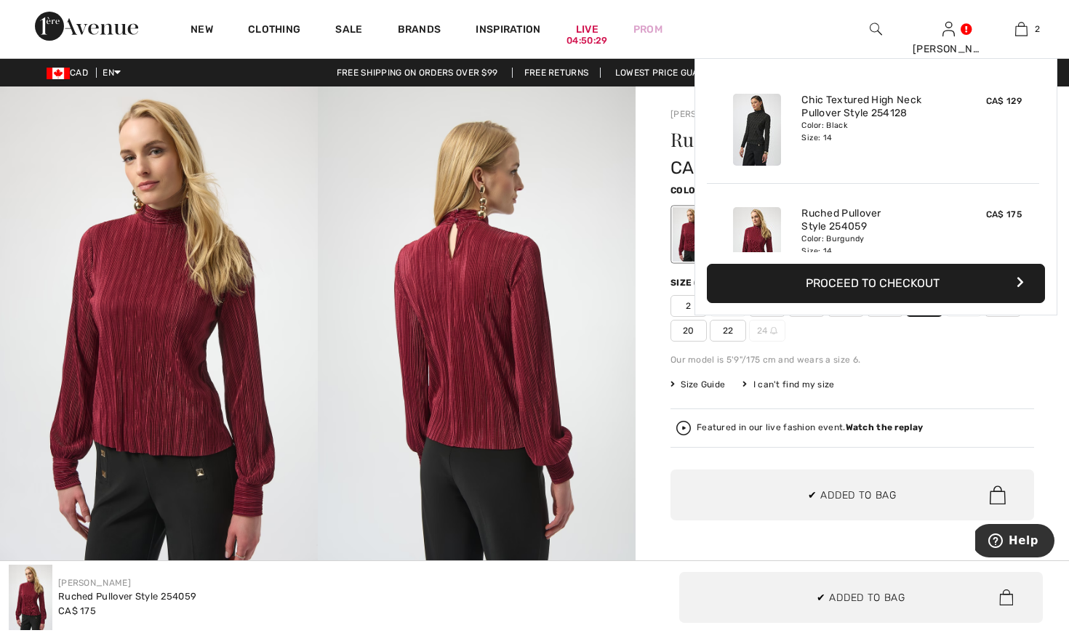
scroll to position [45, 0]
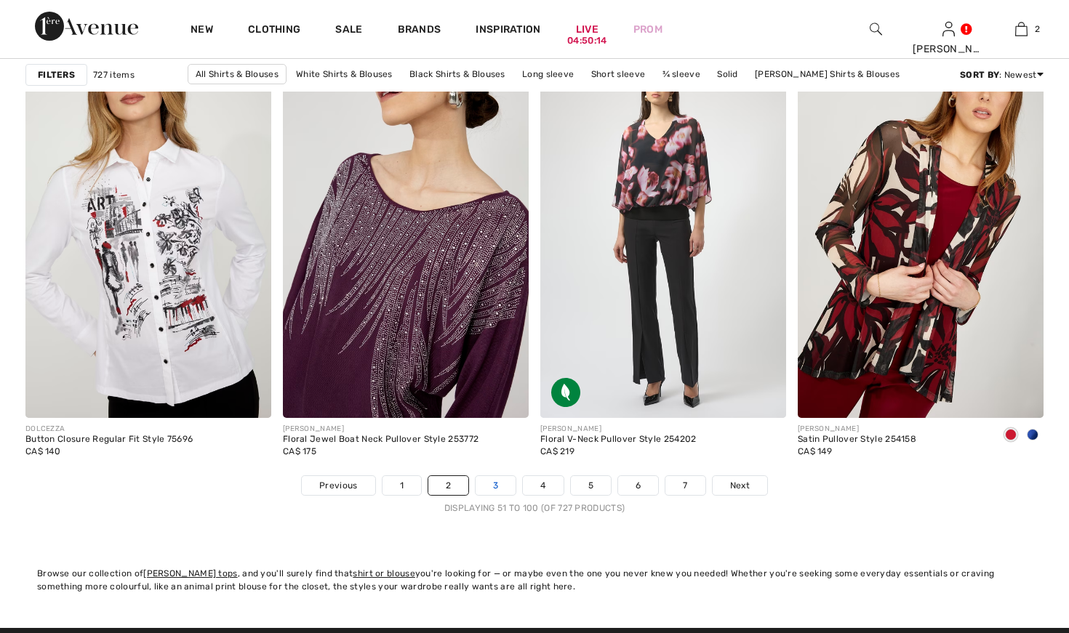
scroll to position [6465, 0]
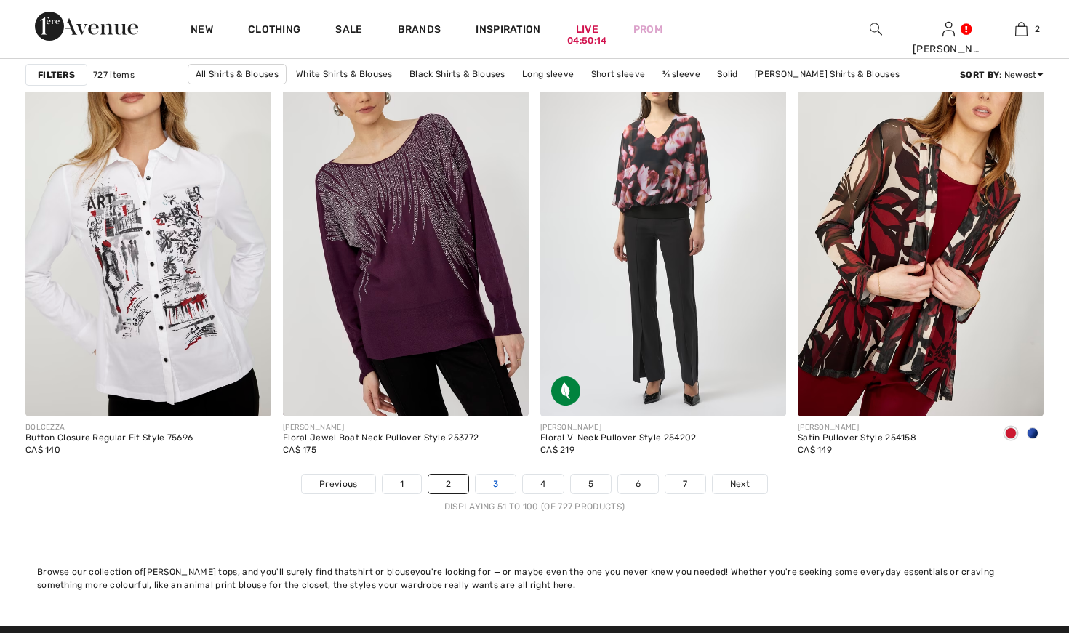
click at [497, 491] on link "3" at bounding box center [496, 484] width 40 height 19
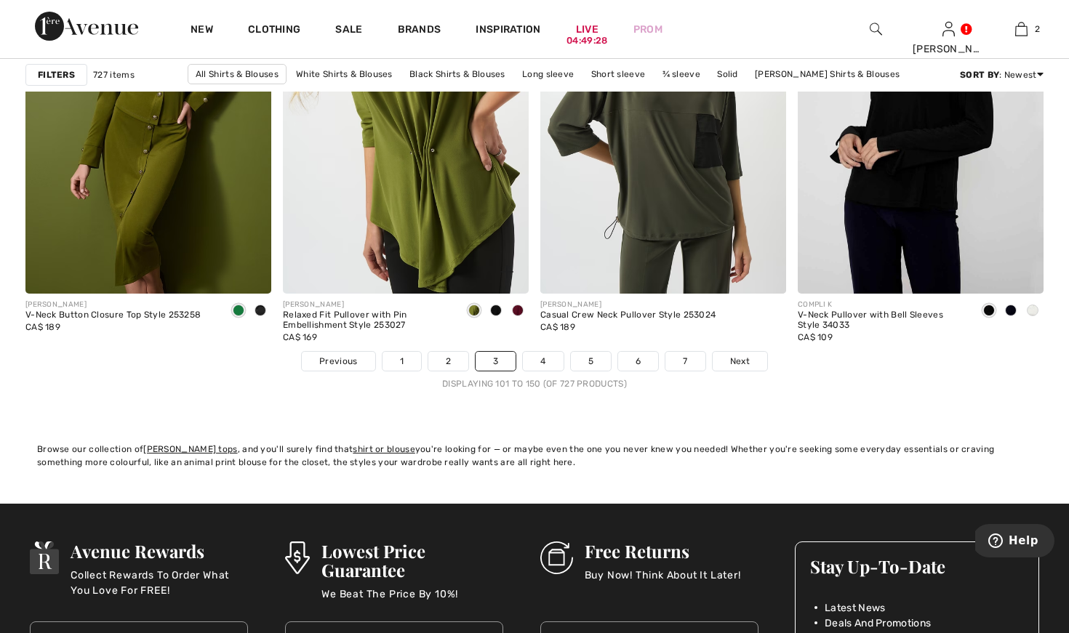
scroll to position [6600, 0]
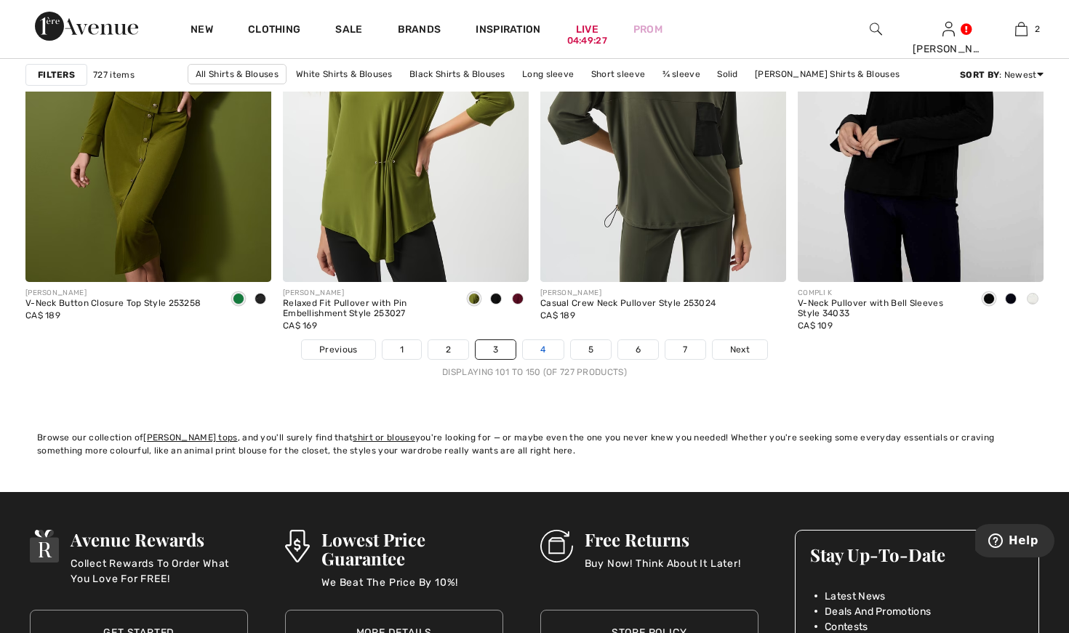
click at [550, 346] on link "4" at bounding box center [543, 349] width 40 height 19
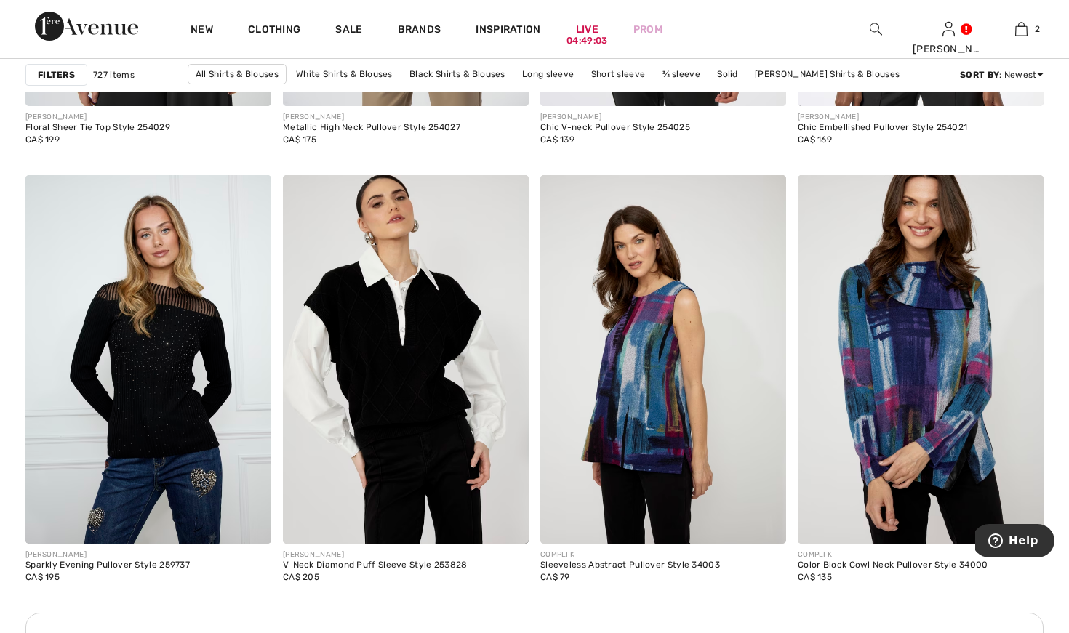
scroll to position [2948, 0]
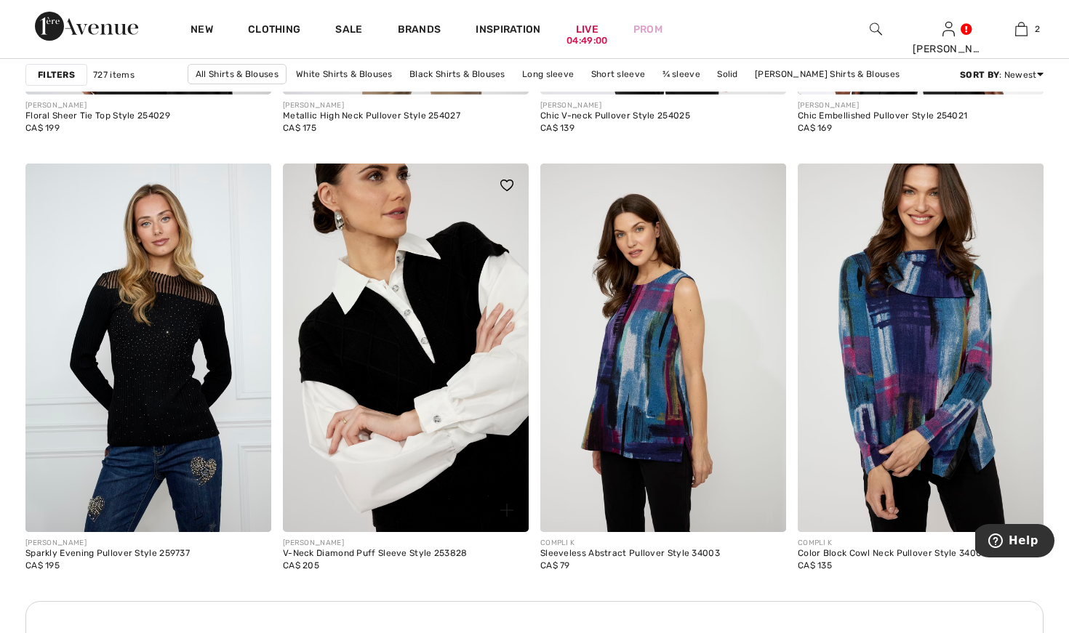
click at [441, 378] on img at bounding box center [406, 348] width 246 height 369
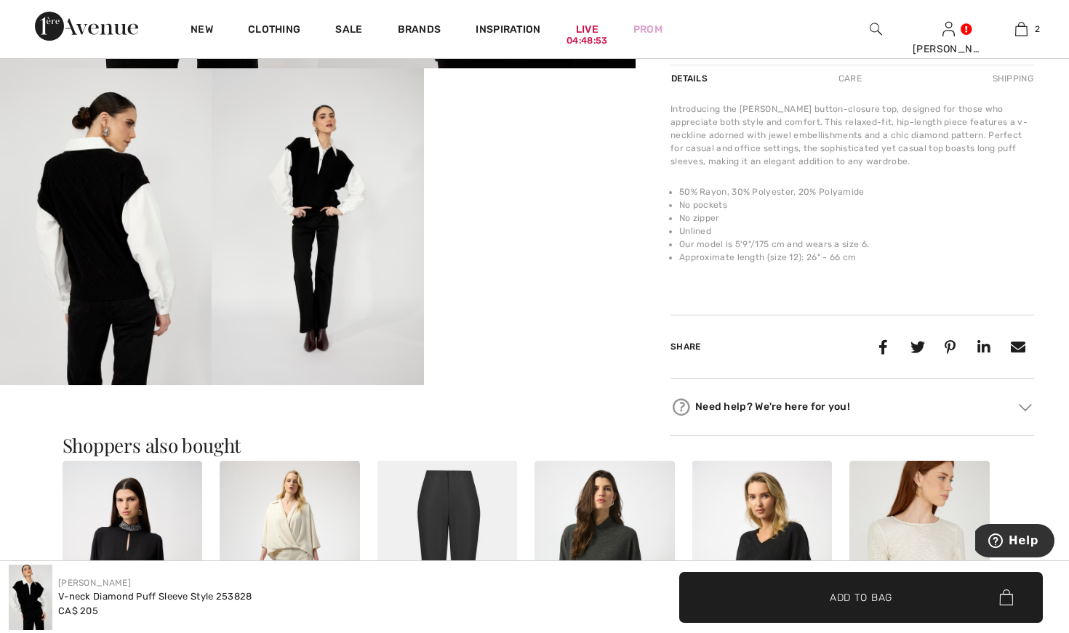
scroll to position [542, 0]
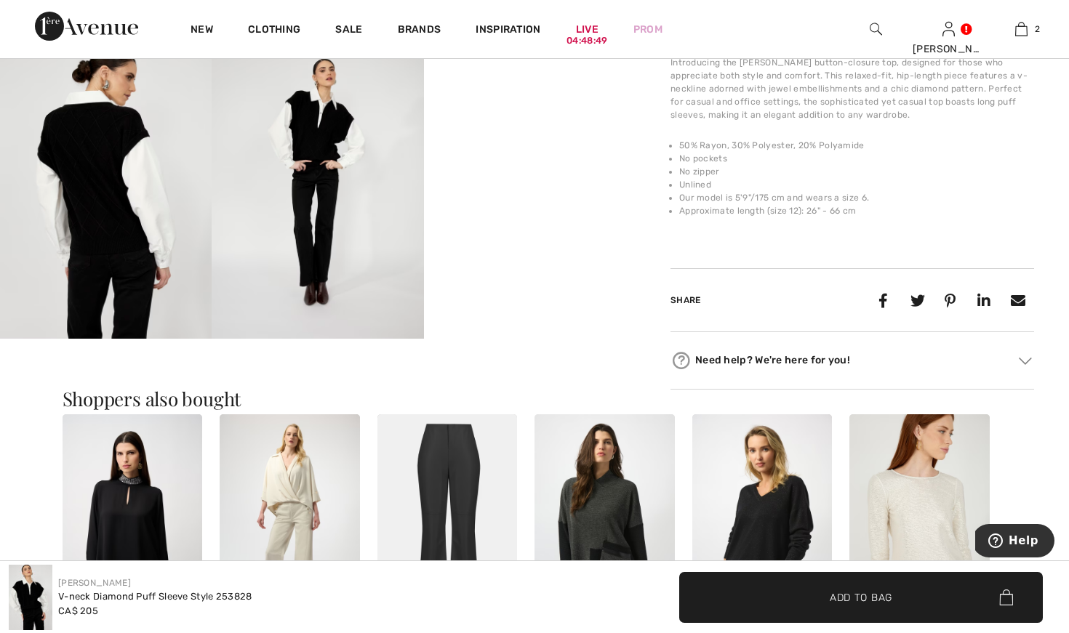
click at [98, 225] on img at bounding box center [106, 181] width 212 height 318
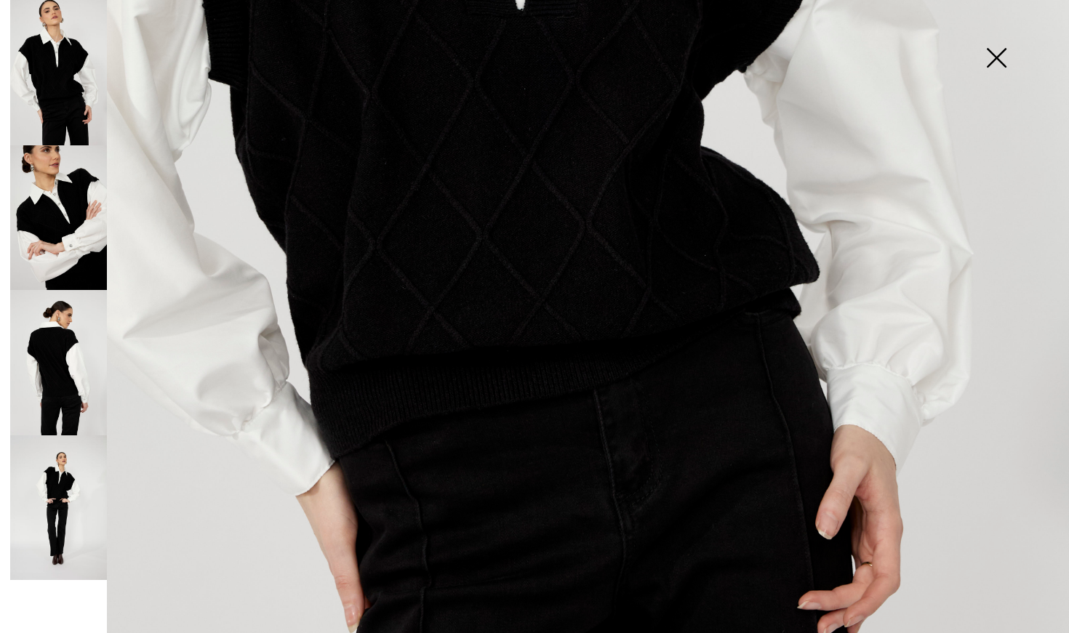
scroll to position [743, 0]
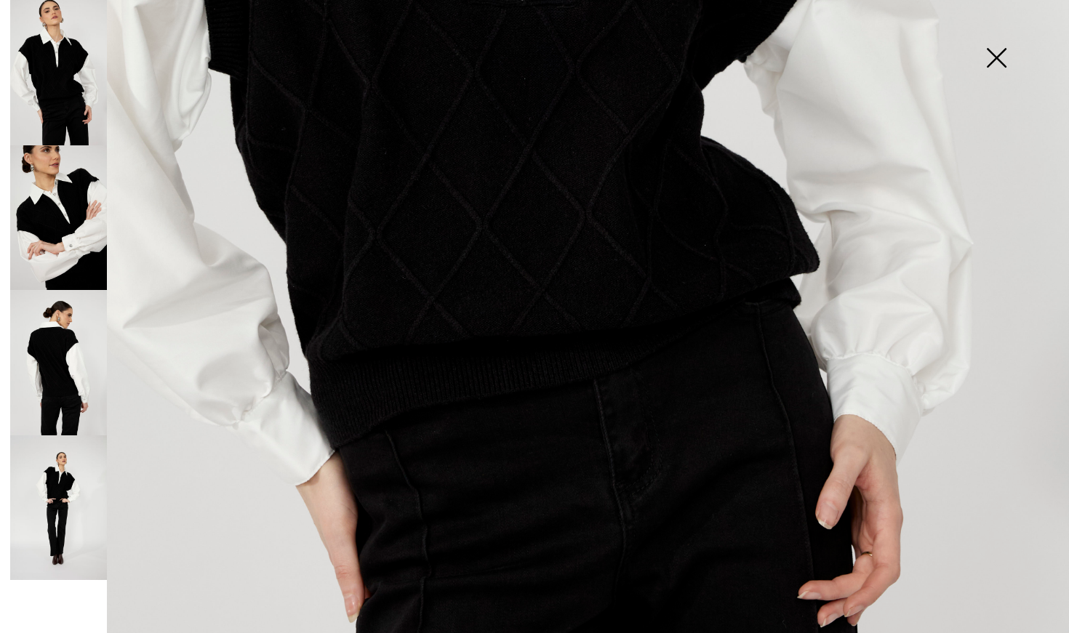
click at [72, 222] on img at bounding box center [58, 217] width 97 height 145
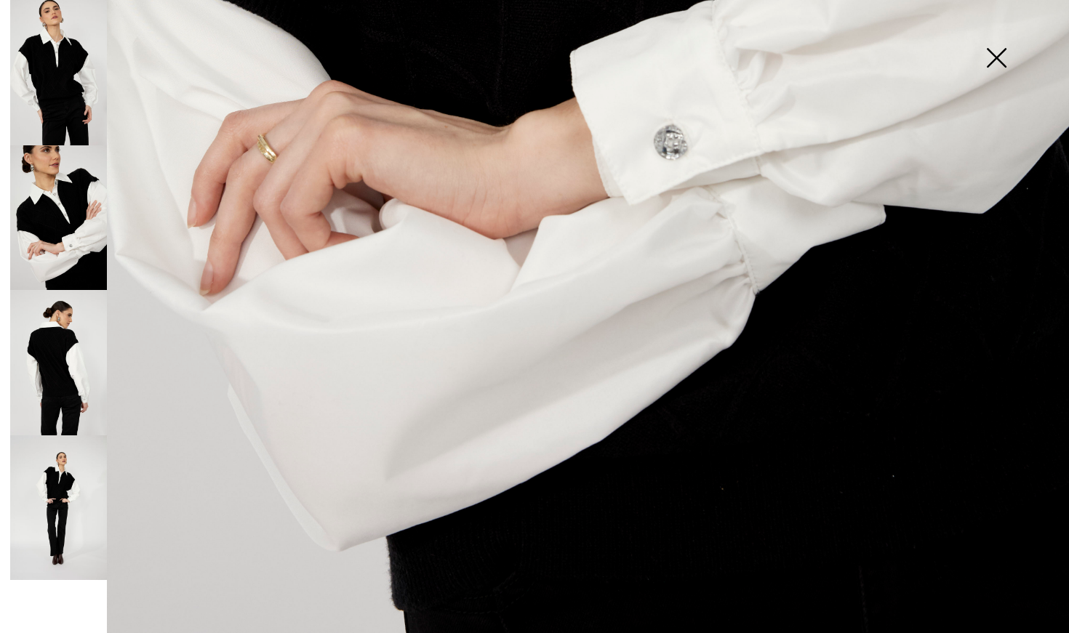
scroll to position [969, 0]
click at [53, 341] on img at bounding box center [58, 362] width 97 height 145
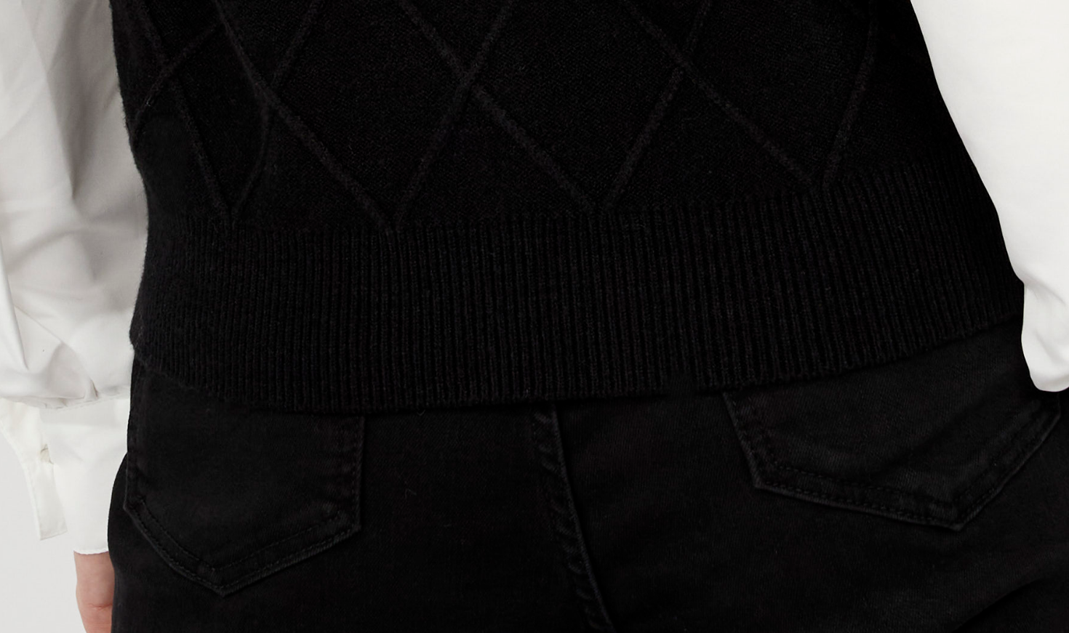
scroll to position [663, 0]
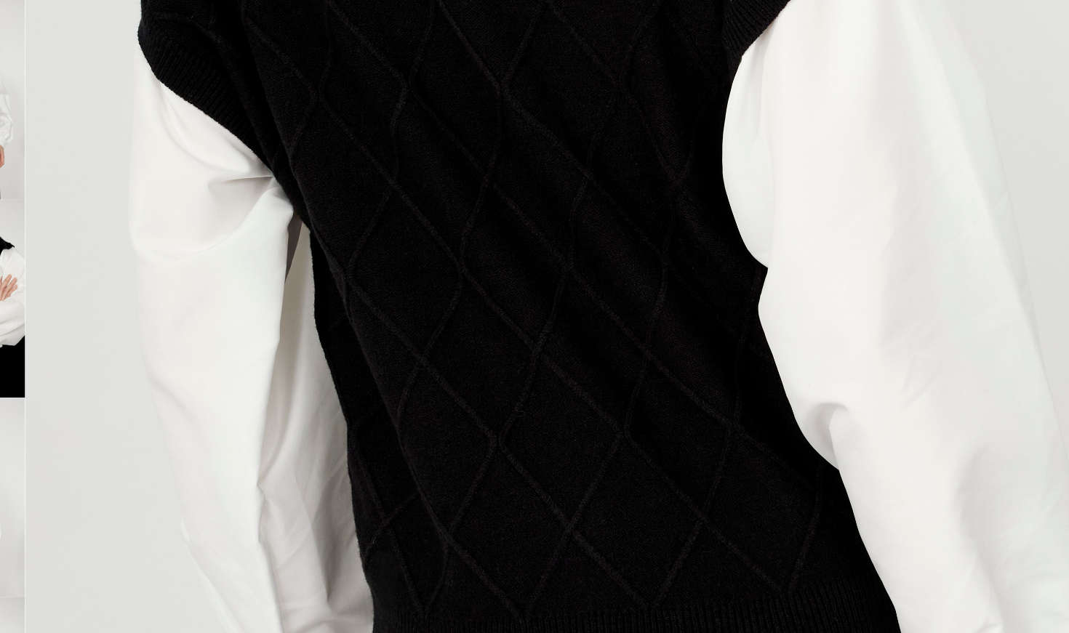
click at [158, 335] on img at bounding box center [534, 157] width 1069 height 1603
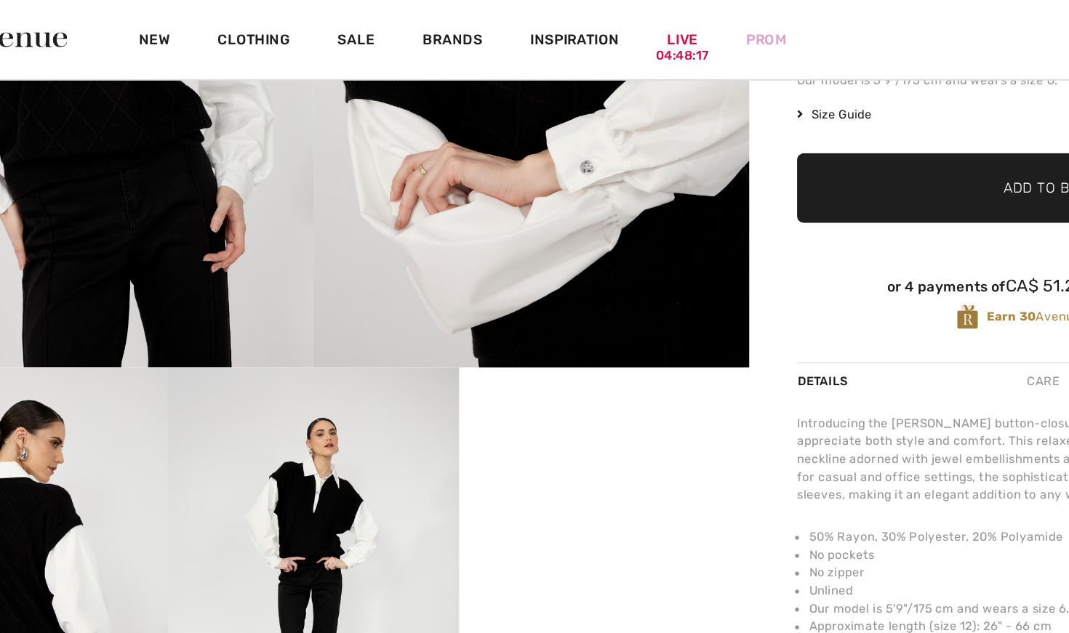
scroll to position [295, 0]
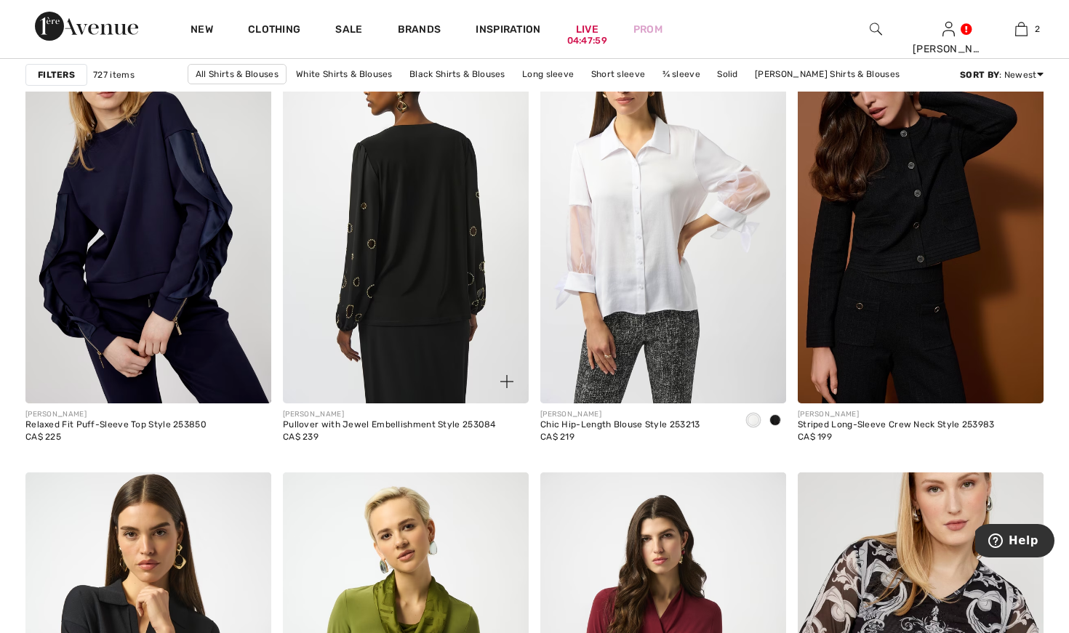
scroll to position [6040, 0]
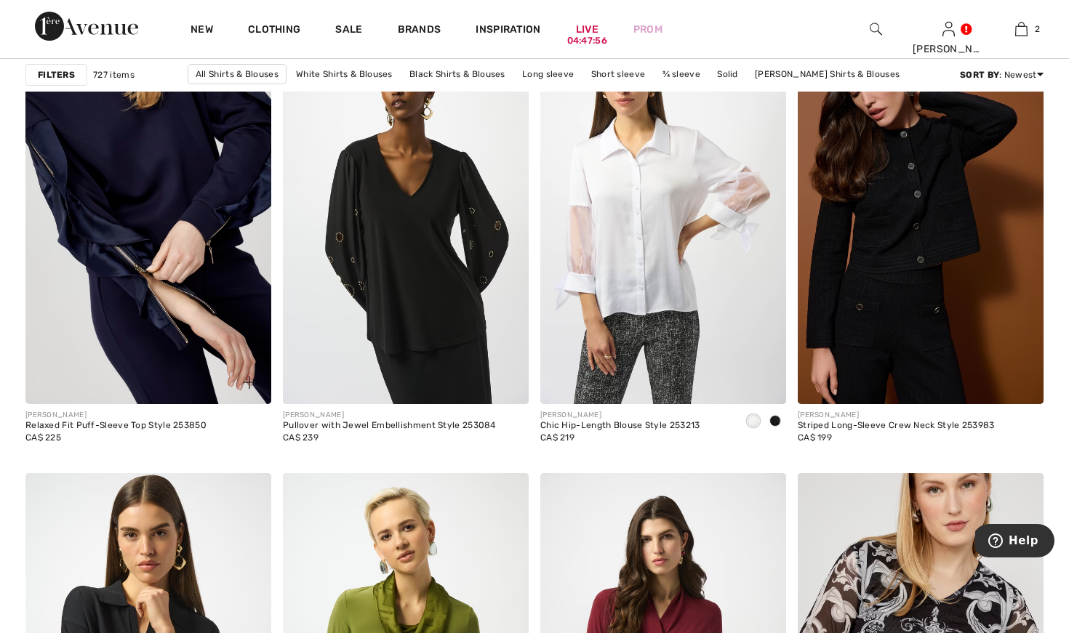
click at [128, 231] on img at bounding box center [148, 220] width 246 height 369
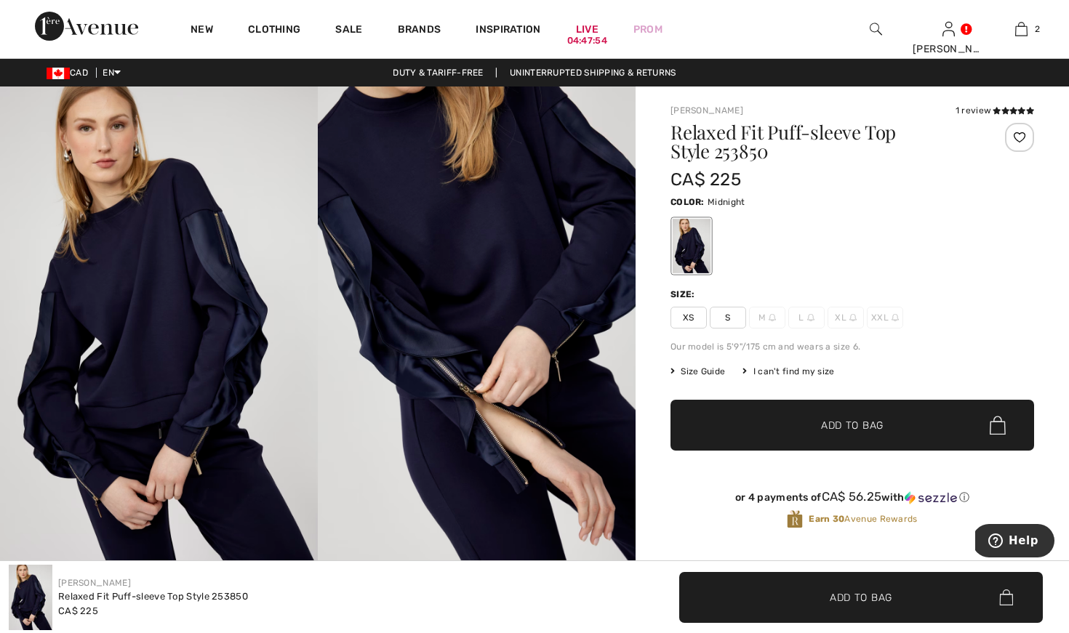
scroll to position [3, 0]
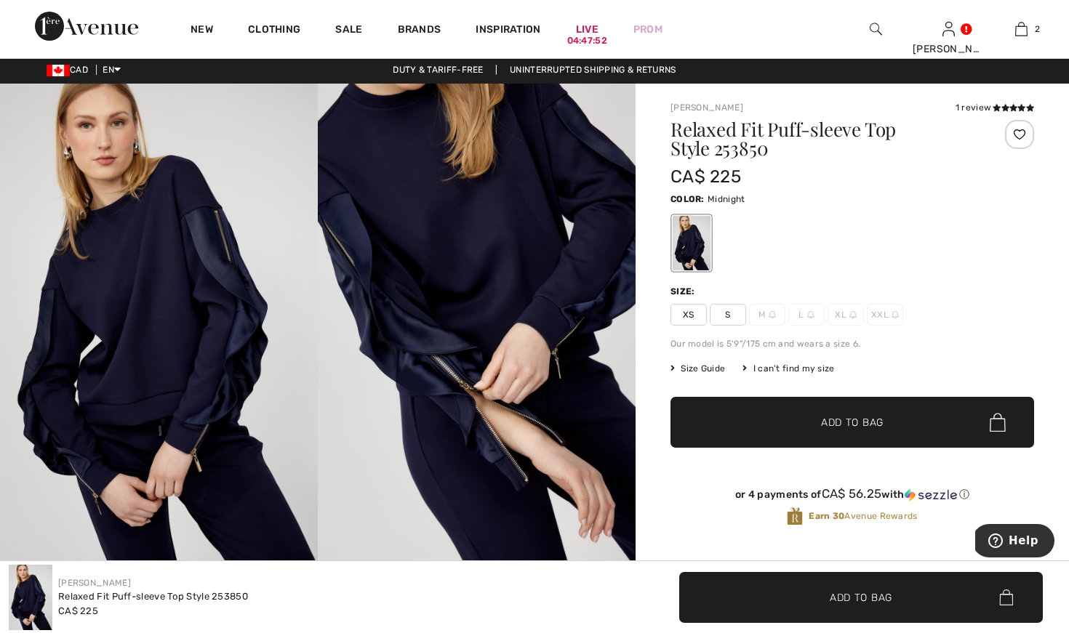
click at [185, 328] on img at bounding box center [159, 322] width 318 height 477
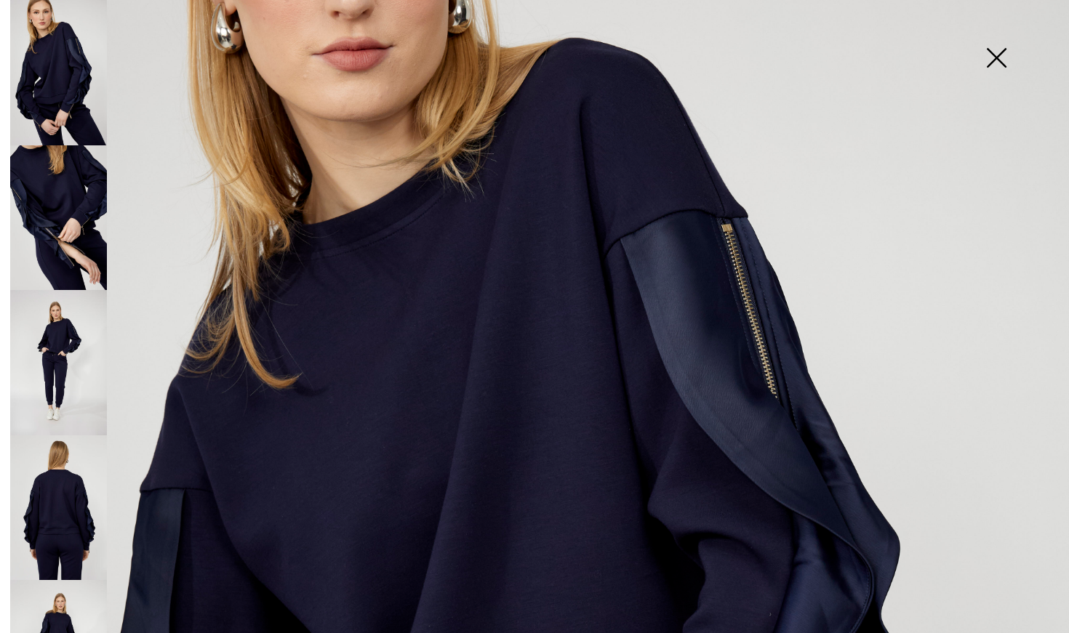
scroll to position [196, 0]
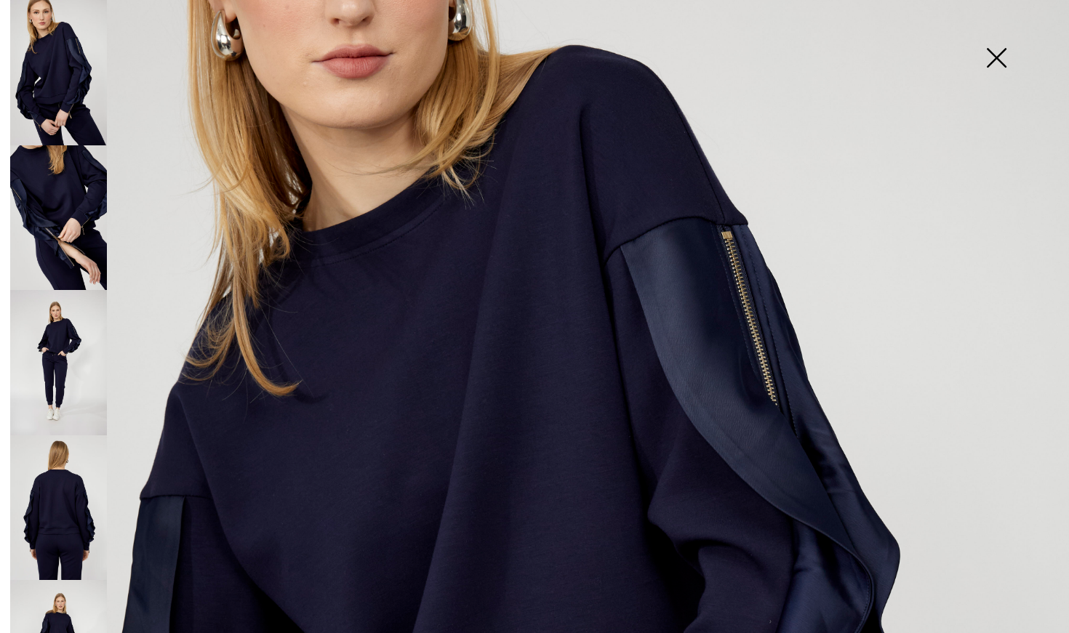
click at [60, 332] on img at bounding box center [58, 362] width 97 height 145
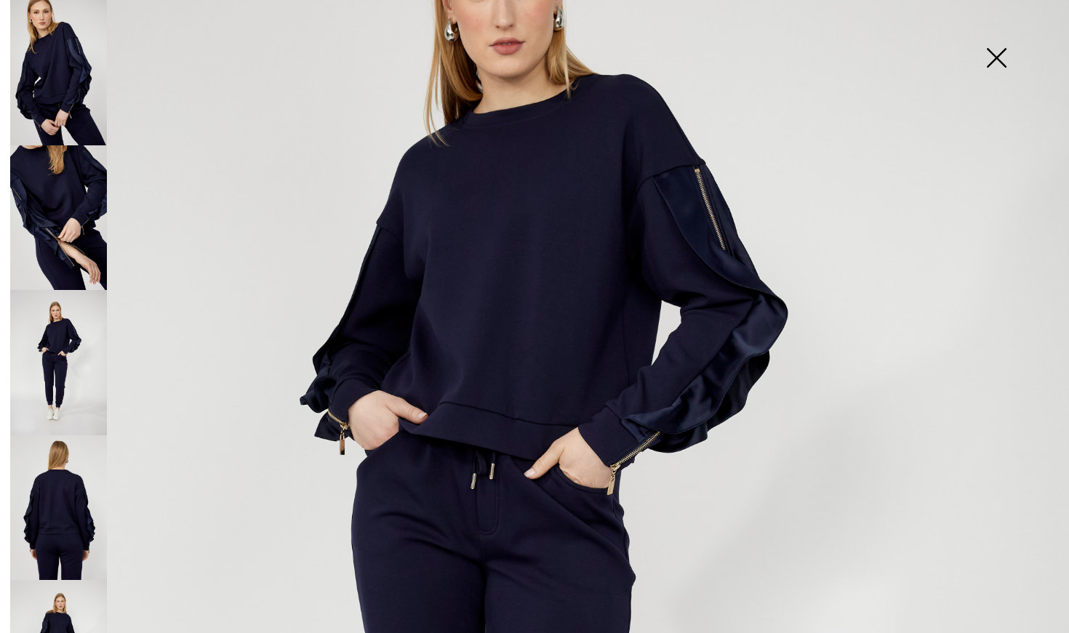
scroll to position [239, 0]
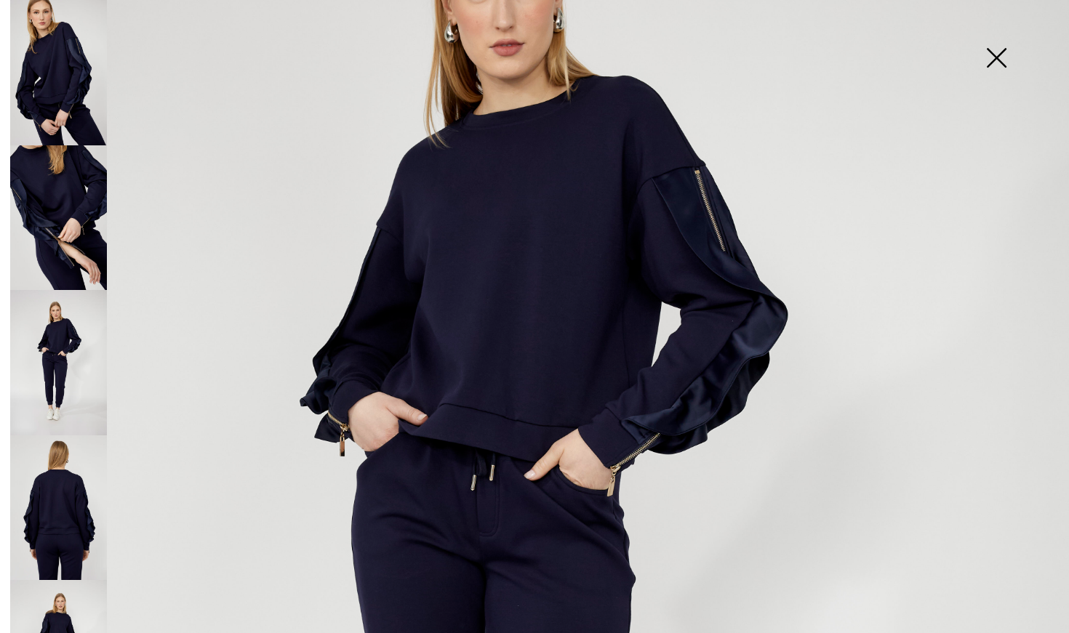
click at [56, 505] on img at bounding box center [58, 508] width 97 height 145
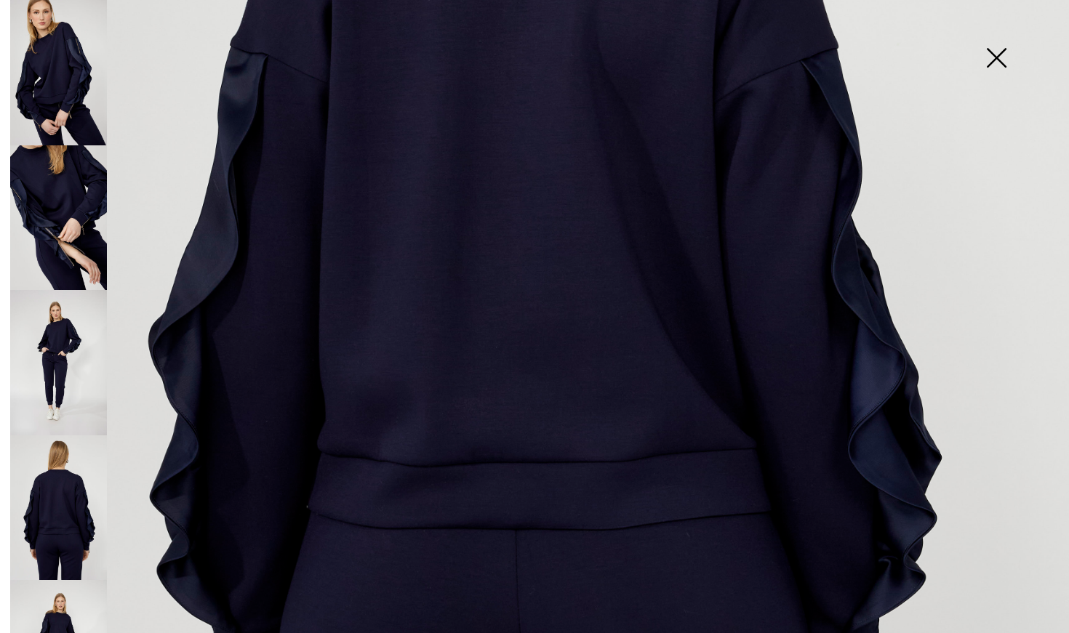
scroll to position [569, 0]
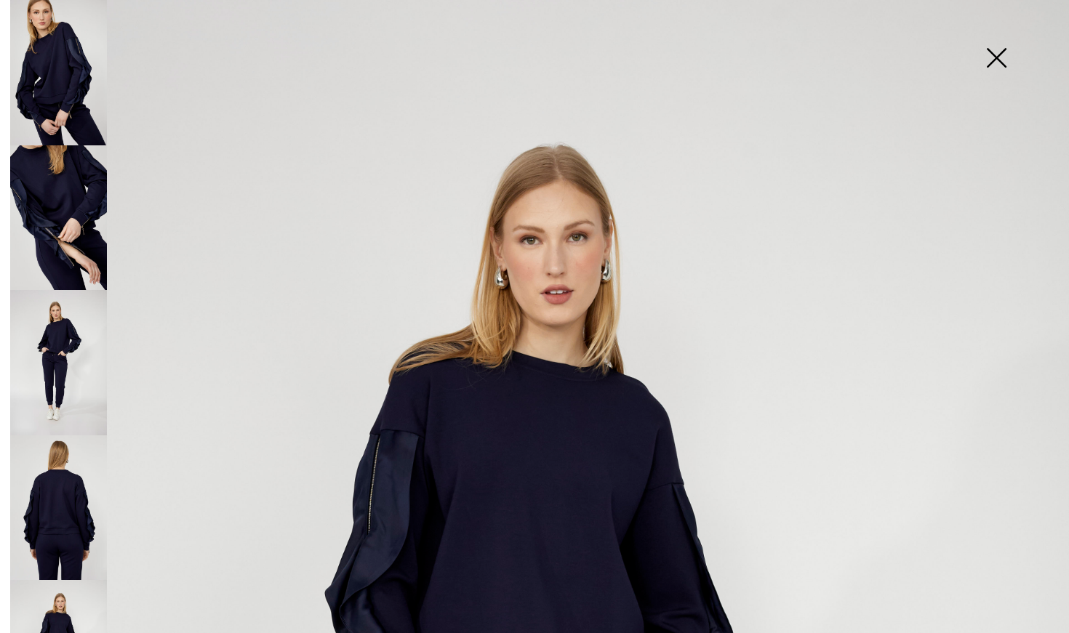
scroll to position [0, 0]
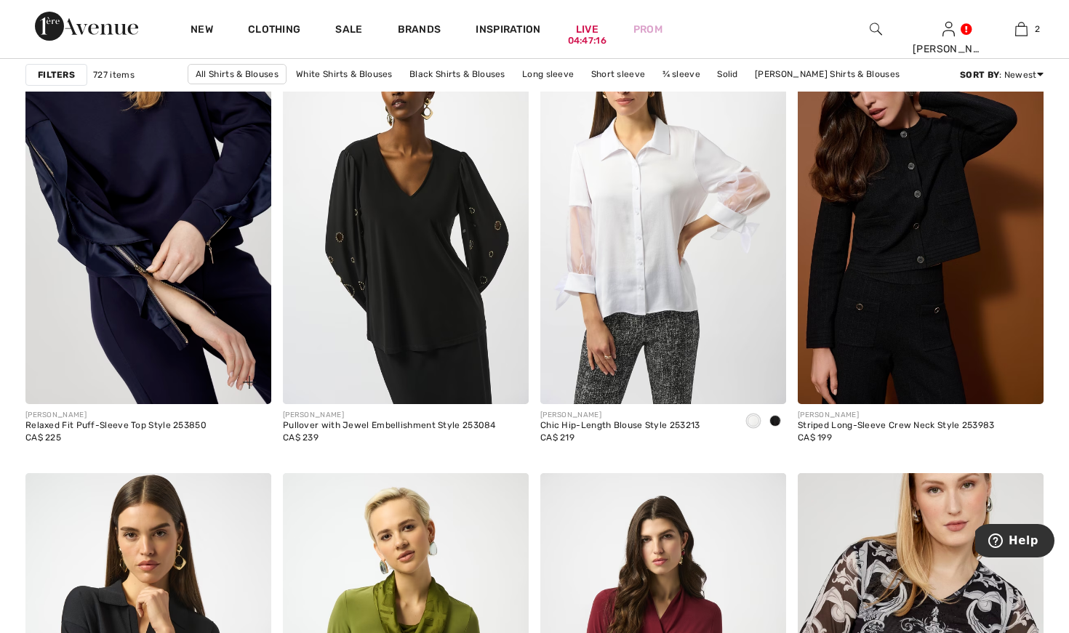
click at [197, 328] on img at bounding box center [148, 220] width 246 height 369
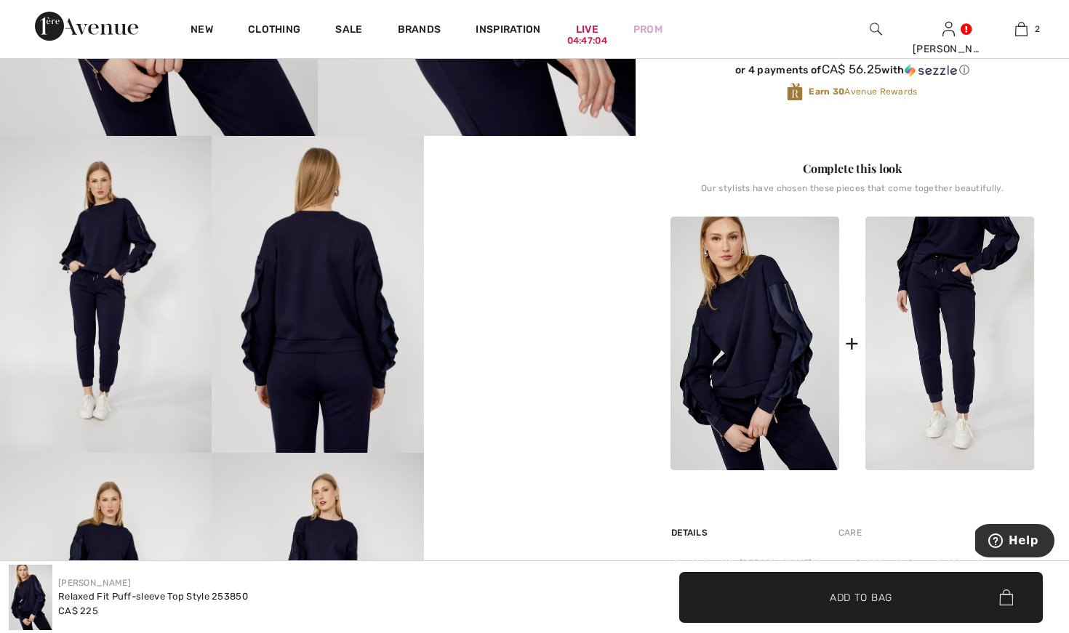
scroll to position [434, 0]
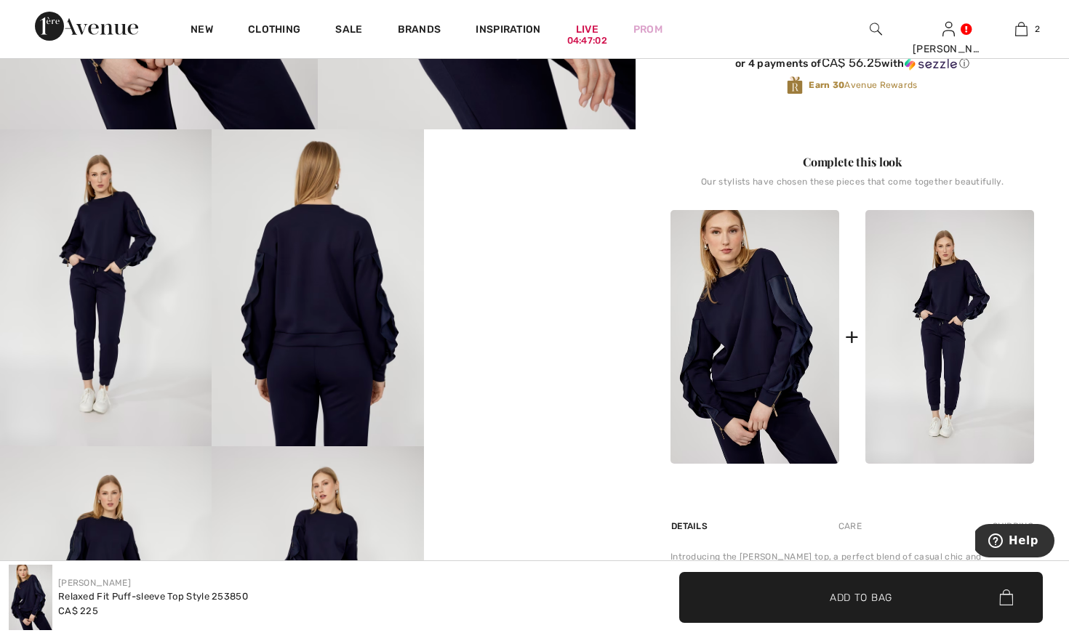
click at [934, 320] on img at bounding box center [949, 337] width 169 height 254
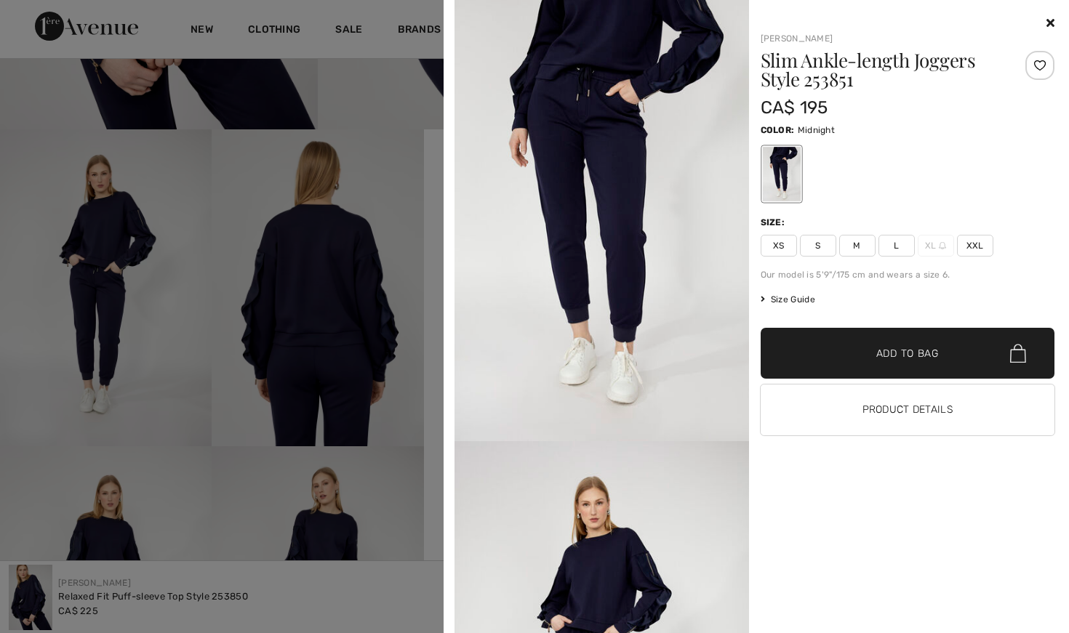
click at [805, 301] on span "Size Guide" at bounding box center [788, 299] width 55 height 13
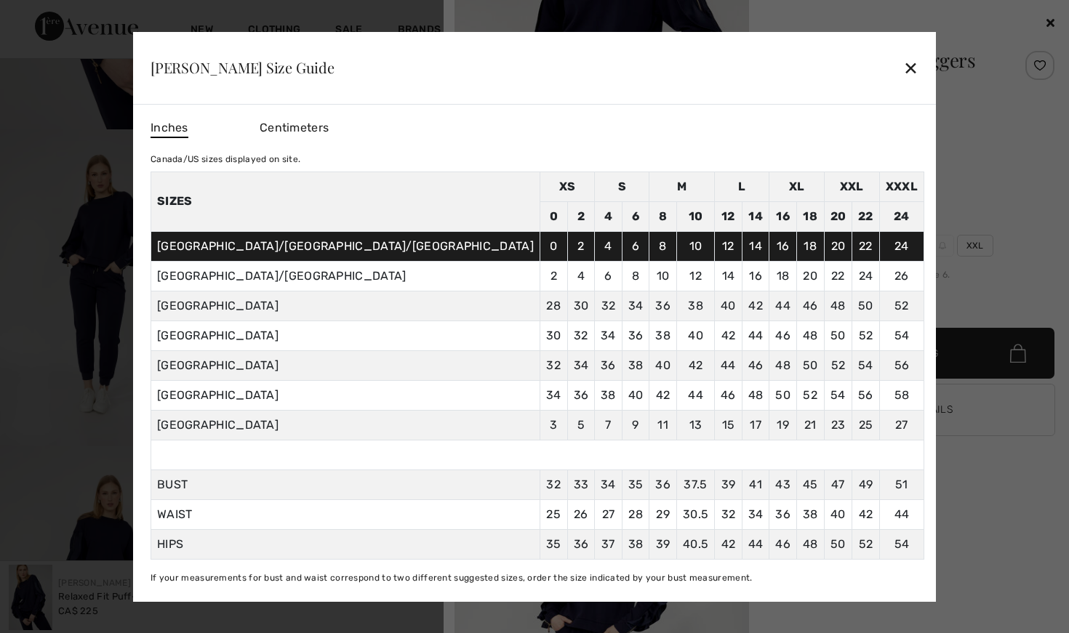
click at [329, 121] on span "Centimeters" at bounding box center [294, 128] width 69 height 14
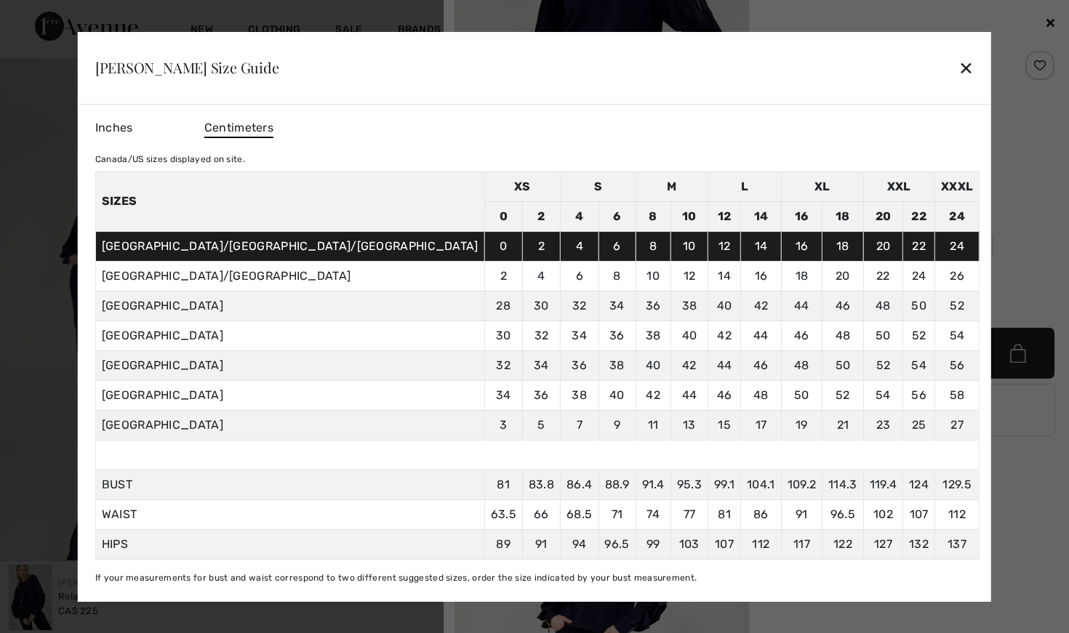
click at [133, 124] on span "Inches" at bounding box center [114, 128] width 38 height 14
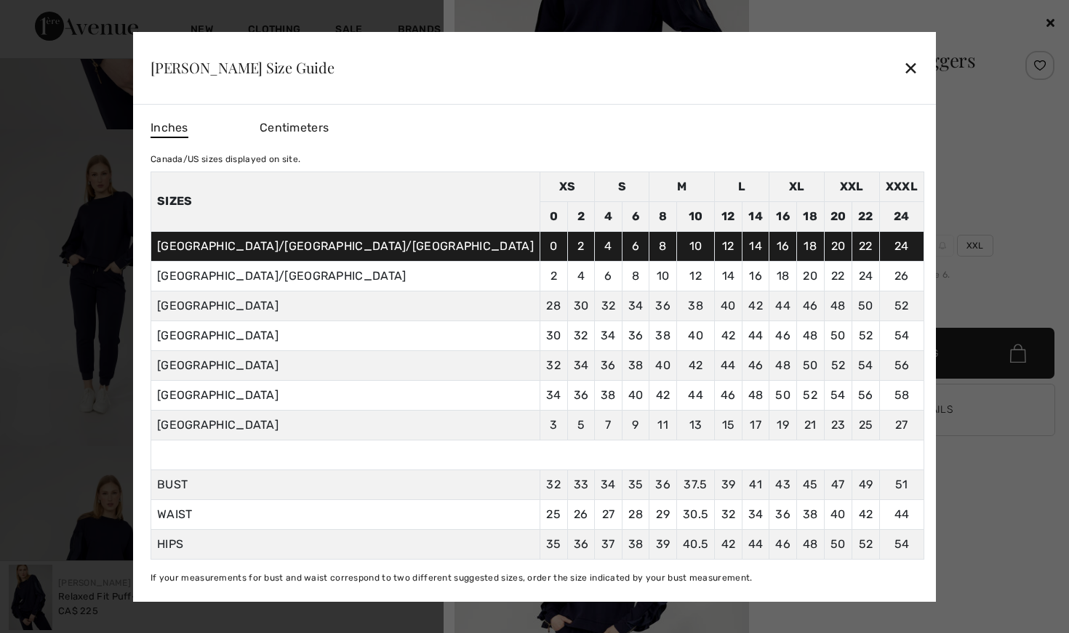
click at [903, 57] on div "✕" at bounding box center [910, 67] width 15 height 31
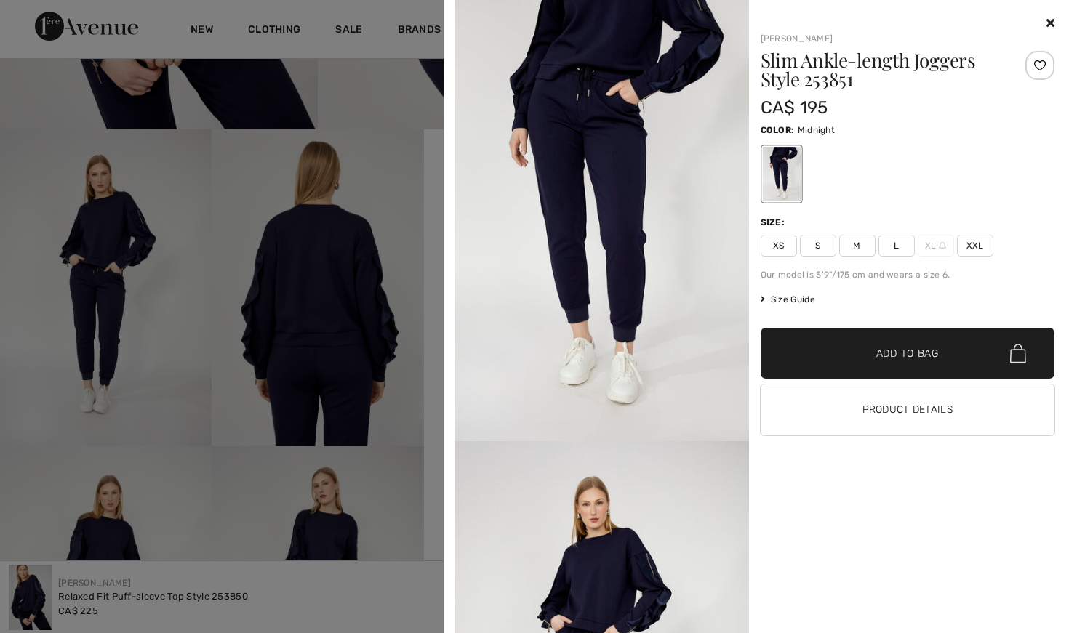
click at [409, 185] on div at bounding box center [534, 316] width 1069 height 633
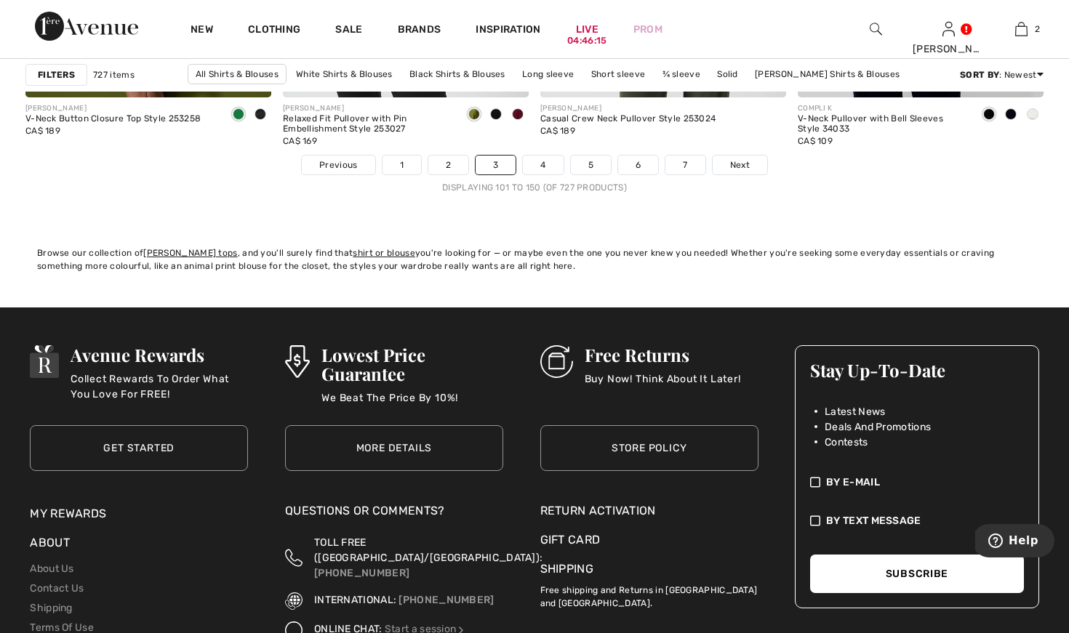
scroll to position [6797, 0]
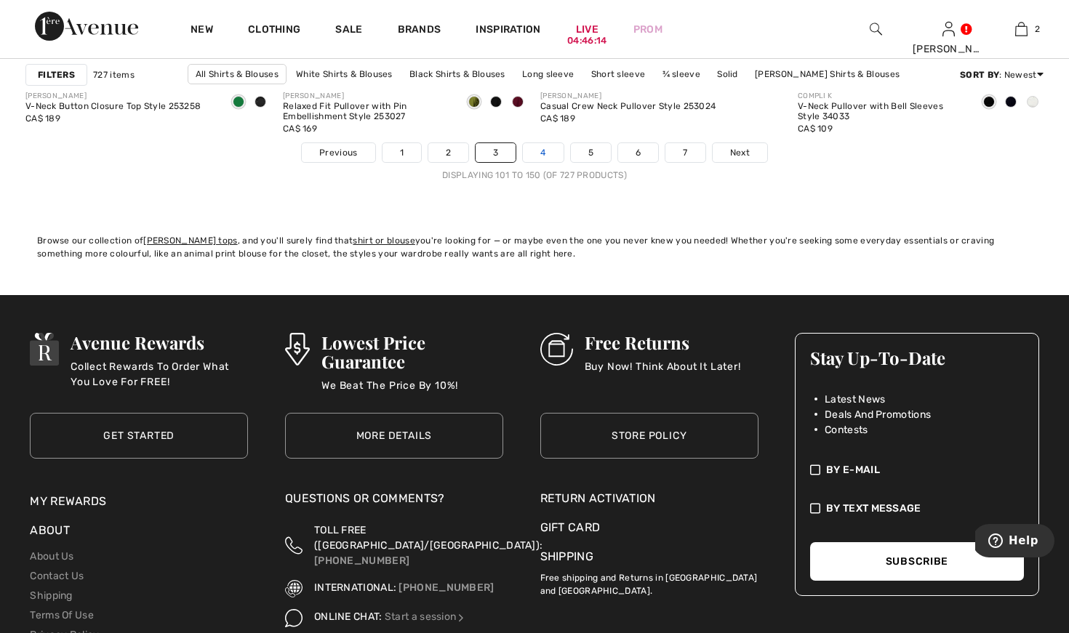
click at [541, 160] on link "4" at bounding box center [543, 152] width 40 height 19
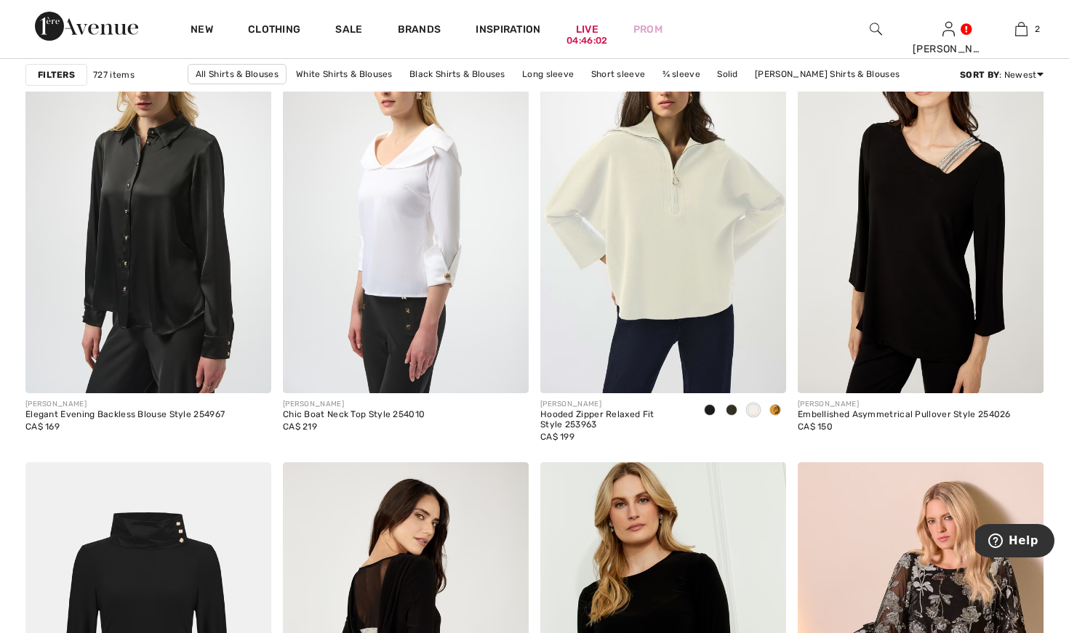
scroll to position [1051, 0]
